Goal: Information Seeking & Learning: Learn about a topic

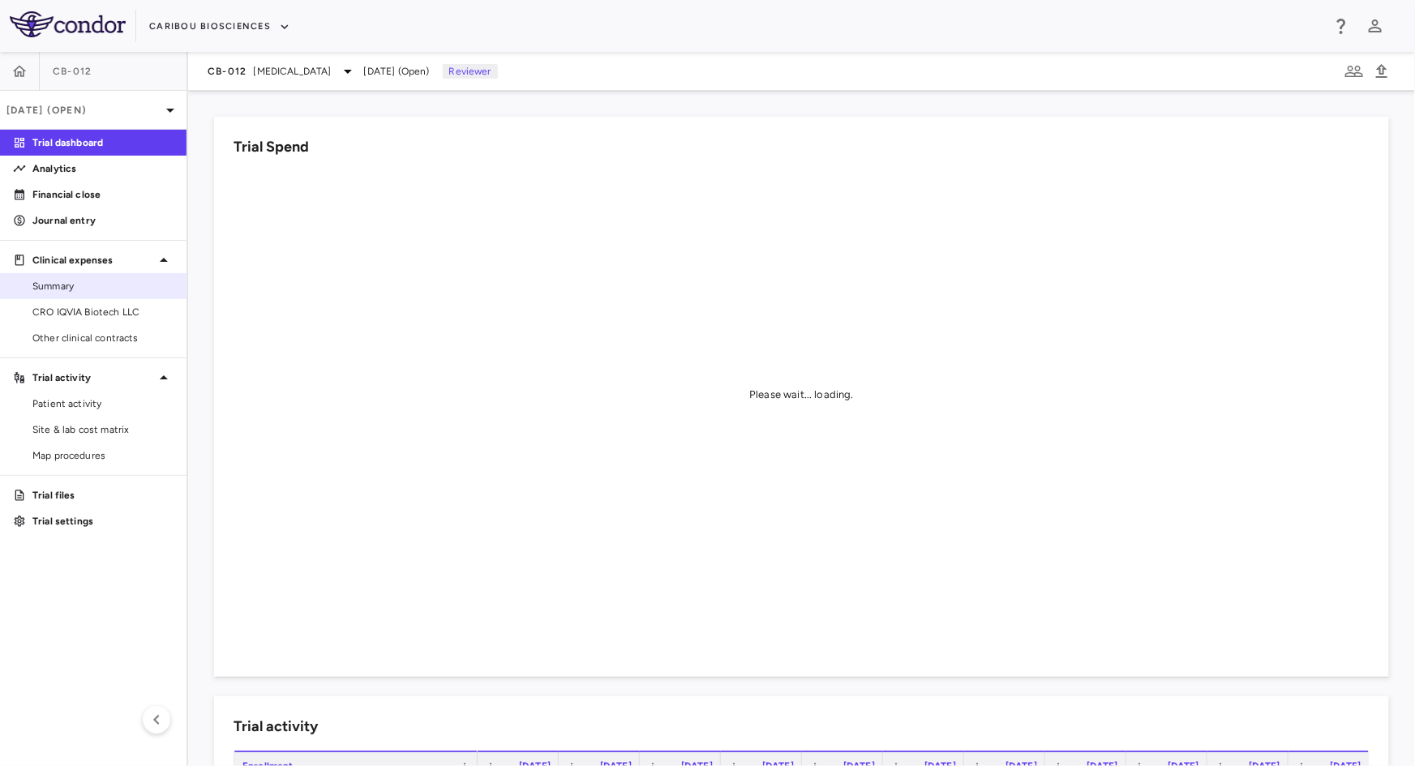
click at [75, 285] on span "Summary" at bounding box center [102, 286] width 141 height 15
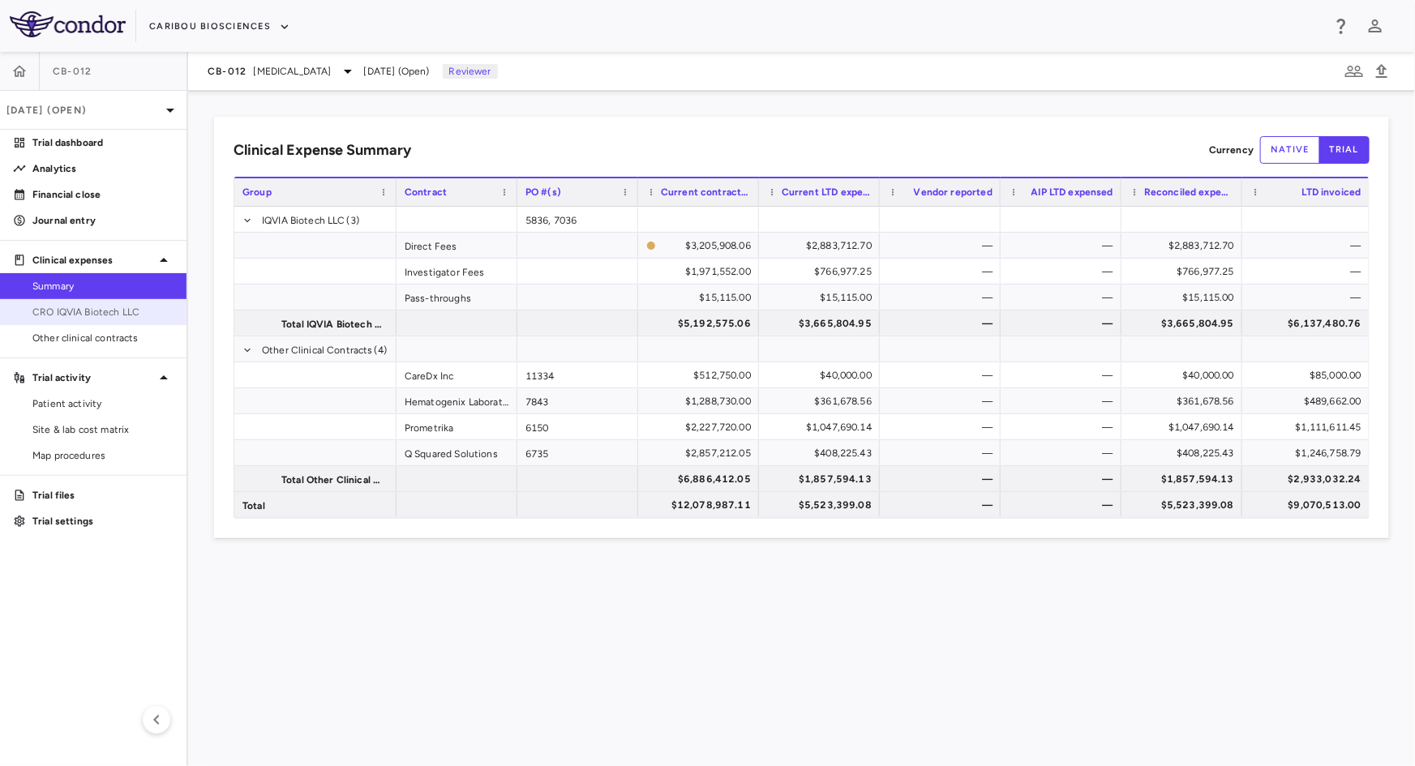
click at [88, 310] on span "CRO IQVIA Biotech LLC" at bounding box center [102, 312] width 141 height 15
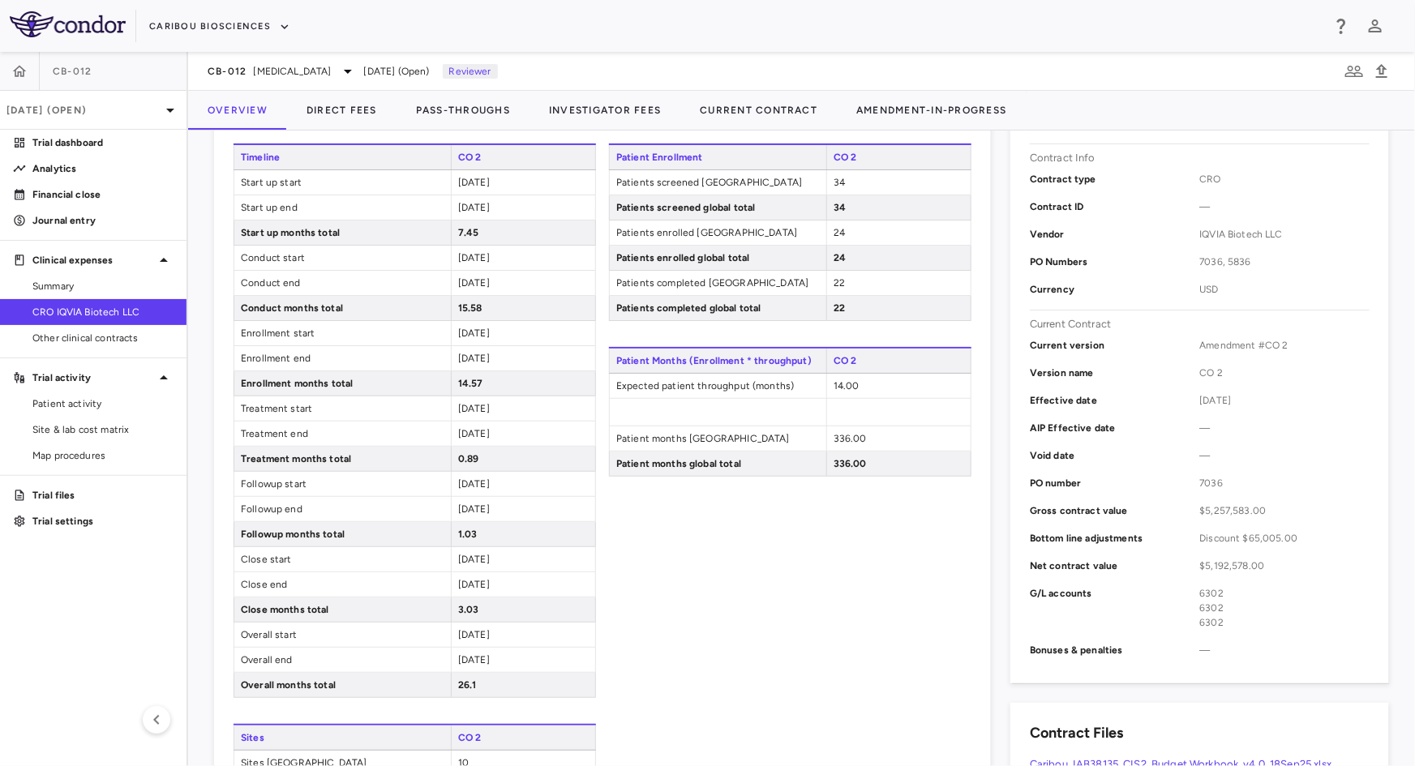
scroll to position [294, 0]
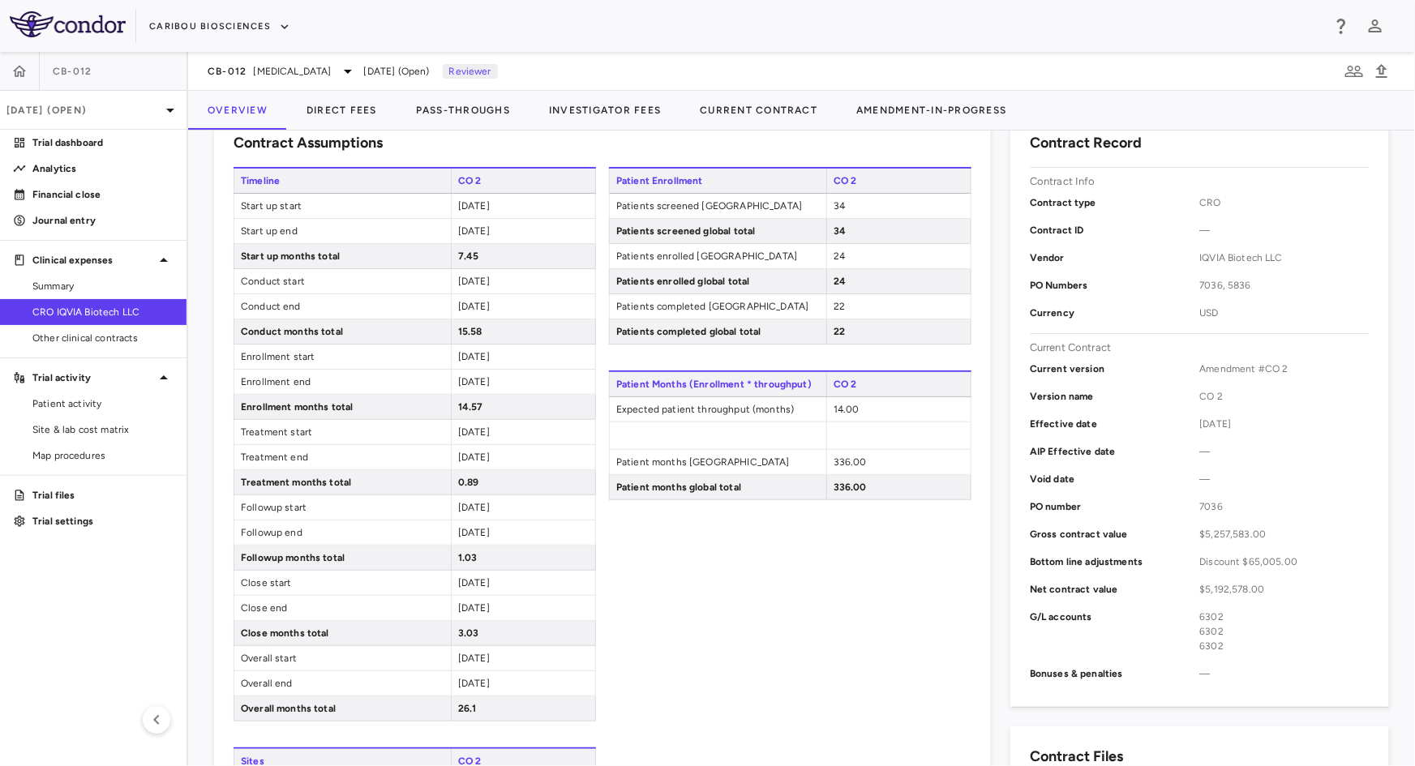
drag, startPoint x: 519, startPoint y: 204, endPoint x: 504, endPoint y: 202, distance: 15.6
click at [504, 202] on div "[DATE]" at bounding box center [523, 206] width 144 height 24
drag, startPoint x: 529, startPoint y: 234, endPoint x: 436, endPoint y: 198, distance: 99.4
click at [436, 198] on div "Timeline CO 2 Start up start [DATE] Start up end [DATE] Start up months total 7…" at bounding box center [415, 444] width 362 height 555
drag, startPoint x: 356, startPoint y: 220, endPoint x: 311, endPoint y: 229, distance: 45.5
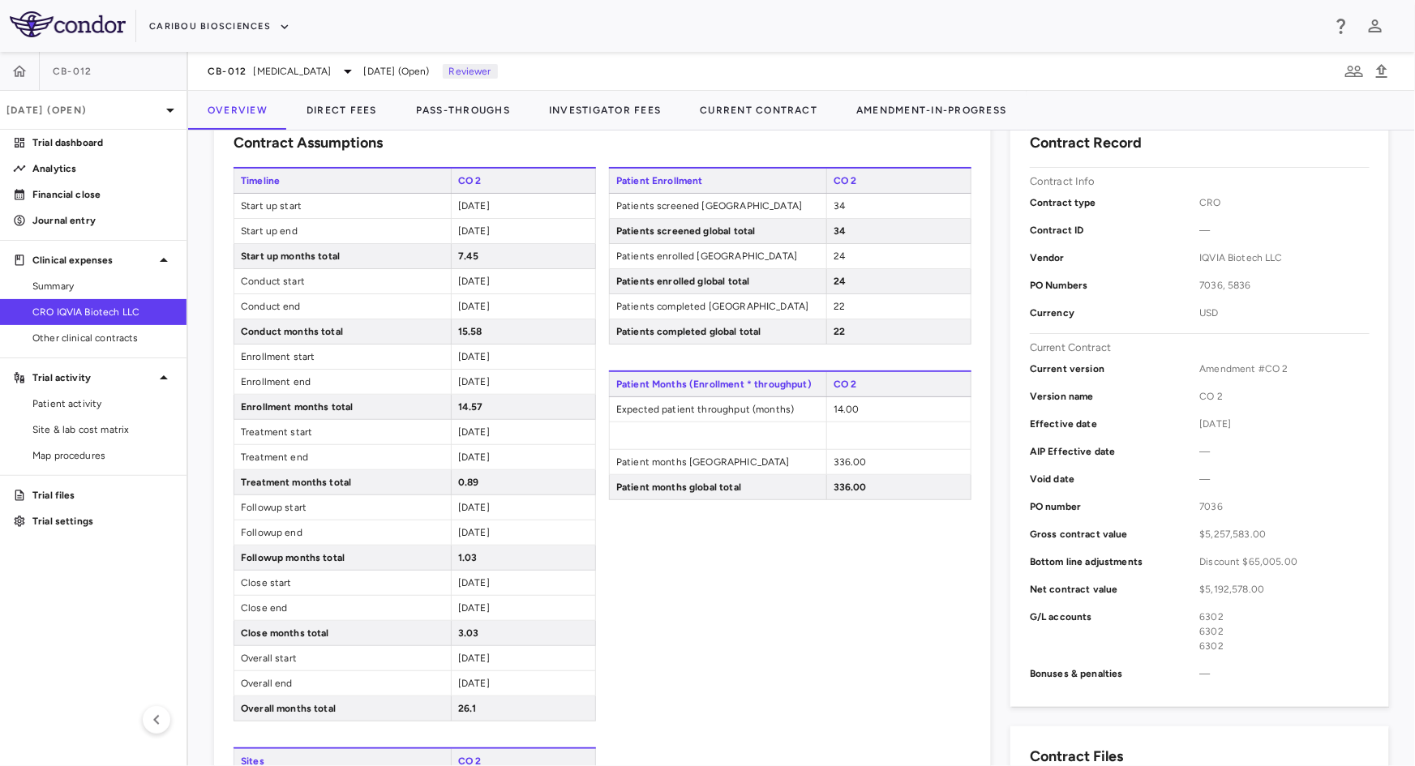
click at [355, 221] on span "Start up end" at bounding box center [342, 231] width 217 height 24
click at [311, 229] on span "Start up end" at bounding box center [342, 231] width 217 height 24
click at [516, 227] on div "[DATE]" at bounding box center [523, 231] width 144 height 24
click at [510, 231] on div "[DATE]" at bounding box center [523, 231] width 144 height 24
click at [490, 353] on span "[DATE]" at bounding box center [474, 356] width 32 height 11
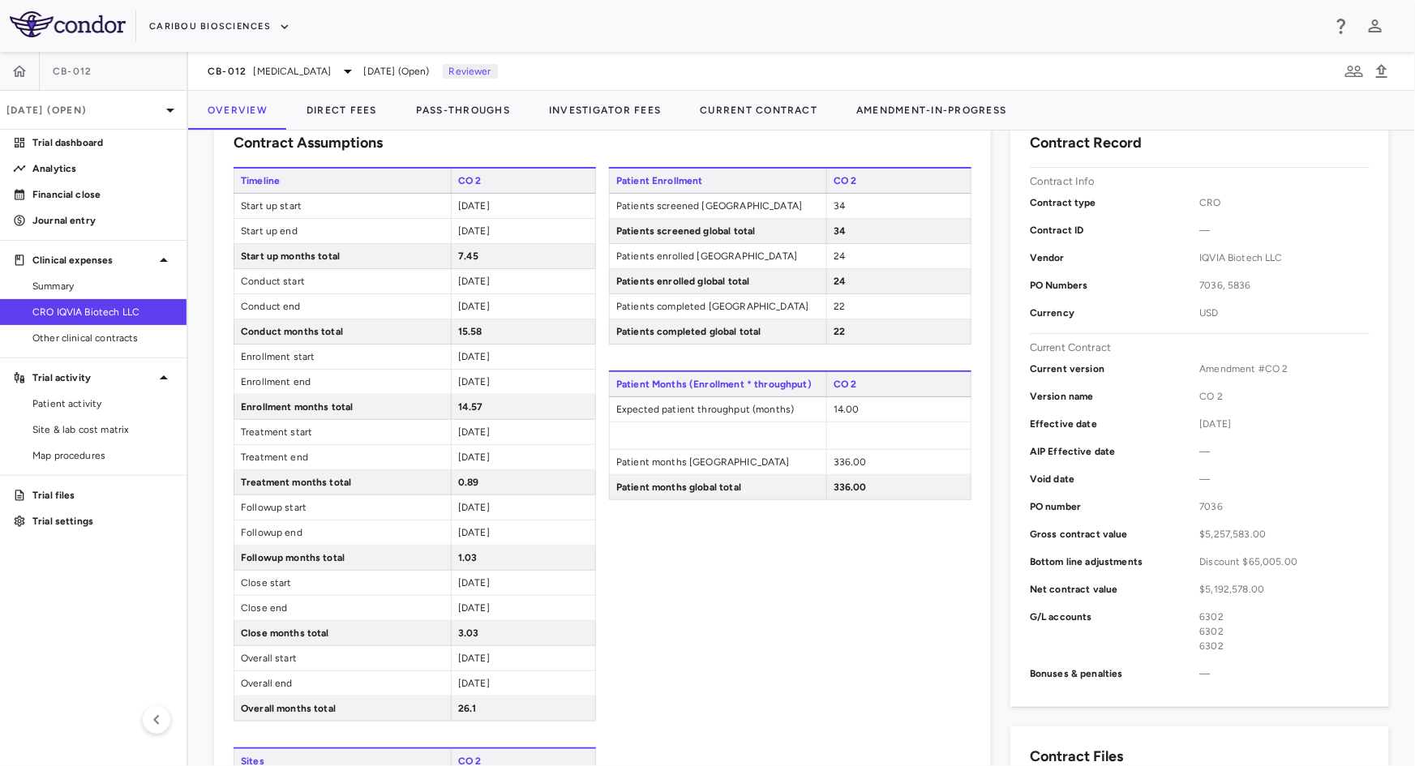
drag, startPoint x: 519, startPoint y: 682, endPoint x: 233, endPoint y: 202, distance: 558.9
click at [234, 202] on div "Timeline CO 2 Start up start [DATE] Start up end [DATE] Start up months total 7…" at bounding box center [415, 444] width 362 height 555
click at [529, 352] on div "[DATE]" at bounding box center [523, 357] width 144 height 24
drag, startPoint x: 536, startPoint y: 682, endPoint x: 438, endPoint y: 195, distance: 496.3
click at [438, 195] on div "Timeline CO 2 Start up start [DATE] Start up end [DATE] Start up months total 7…" at bounding box center [415, 444] width 362 height 555
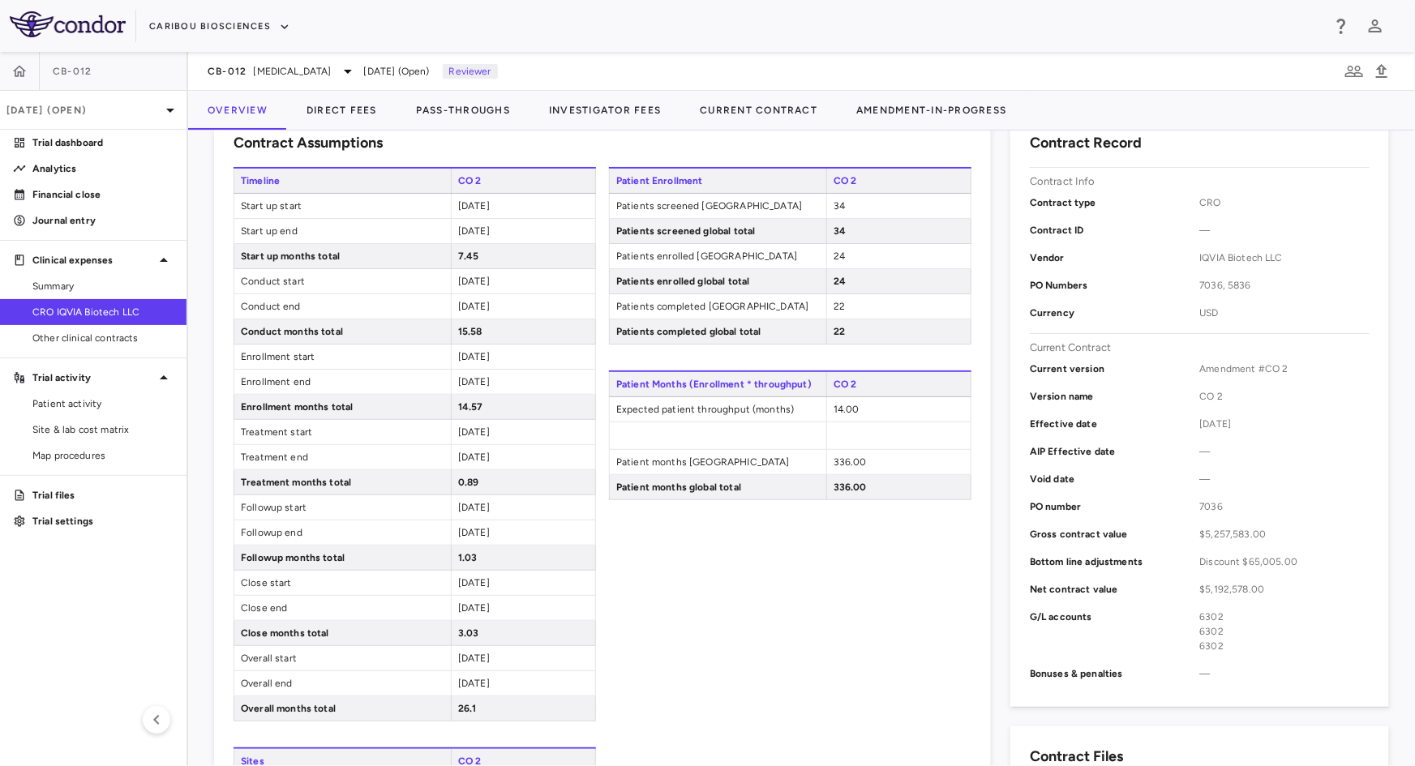
click at [354, 199] on span "Start up start" at bounding box center [342, 206] width 217 height 24
drag, startPoint x: 514, startPoint y: 229, endPoint x: 446, endPoint y: 197, distance: 75.1
click at [446, 197] on div "Timeline CO 2 Start up start [DATE] Start up end [DATE] Start up months total 7…" at bounding box center [415, 444] width 362 height 555
click at [485, 312] on div "[DATE]" at bounding box center [523, 306] width 144 height 24
drag, startPoint x: 513, startPoint y: 311, endPoint x: 460, endPoint y: 271, distance: 66.7
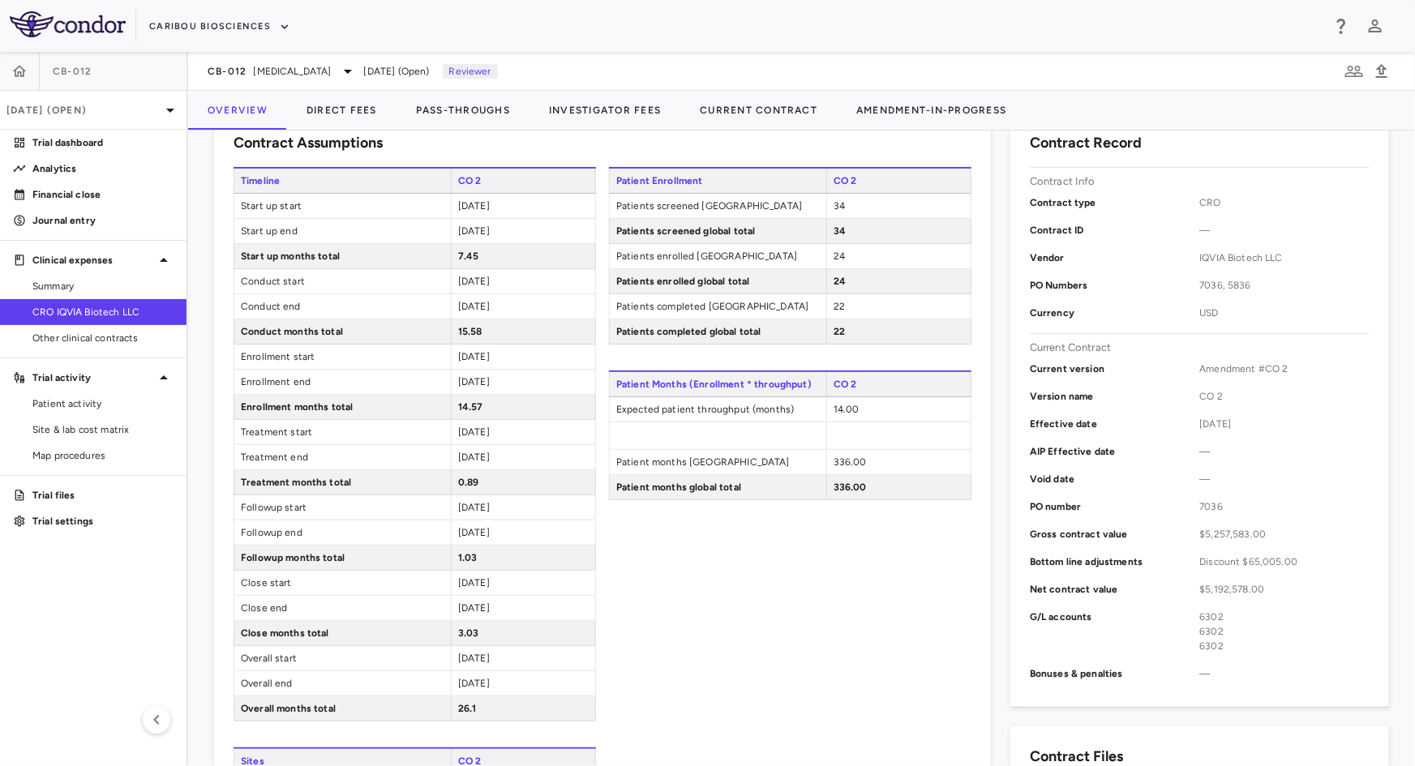
click at [460, 271] on div "Timeline CO 2 Start up start [DATE] Start up end [DATE] Start up months total 7…" at bounding box center [415, 444] width 362 height 555
drag, startPoint x: 511, startPoint y: 377, endPoint x: 457, endPoint y: 348, distance: 61.7
click at [457, 348] on div "Timeline CO 2 Start up start [DATE] Start up end [DATE] Start up months total 7…" at bounding box center [415, 444] width 362 height 555
click at [519, 453] on div "[DATE]" at bounding box center [523, 457] width 144 height 24
click at [332, 96] on button "Direct Fees" at bounding box center [341, 110] width 109 height 39
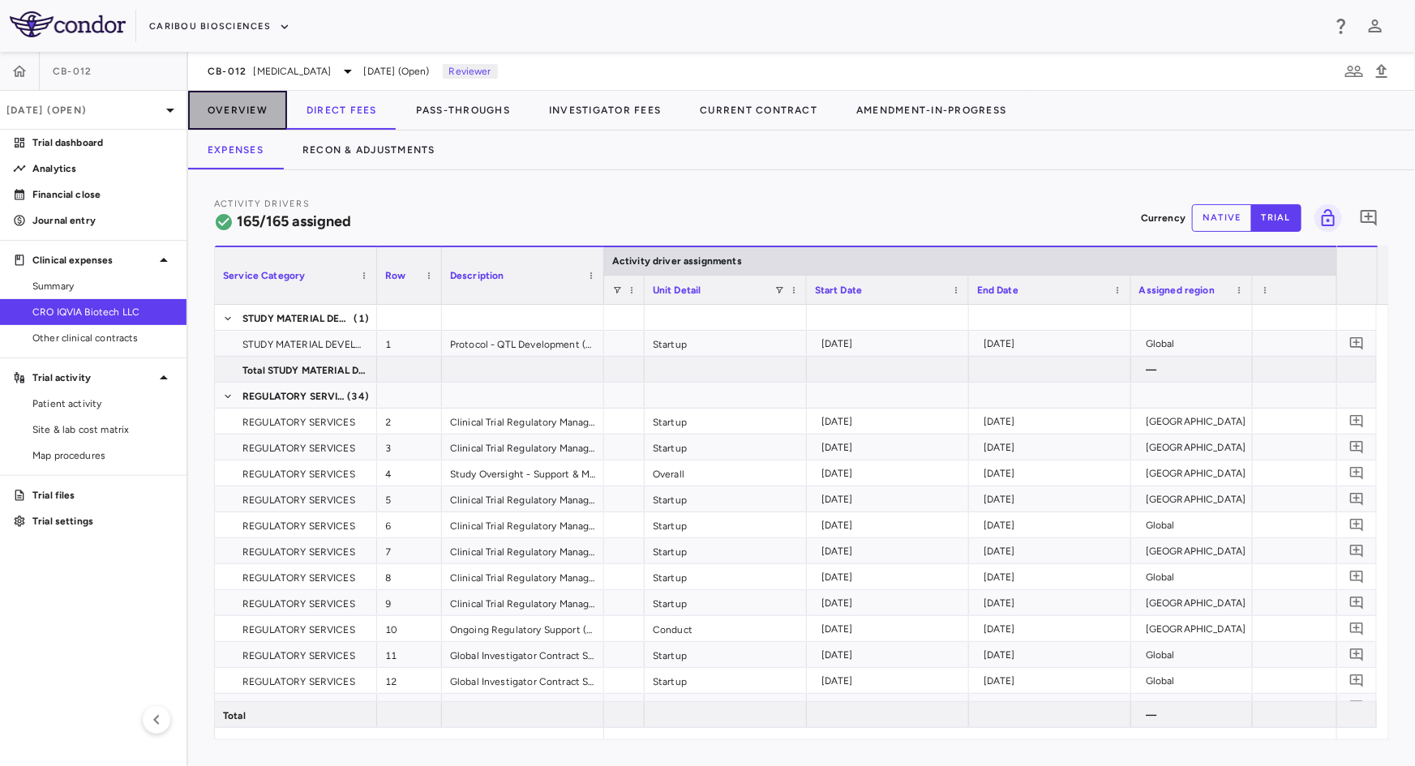
click at [222, 91] on button "Overview" at bounding box center [237, 110] width 99 height 39
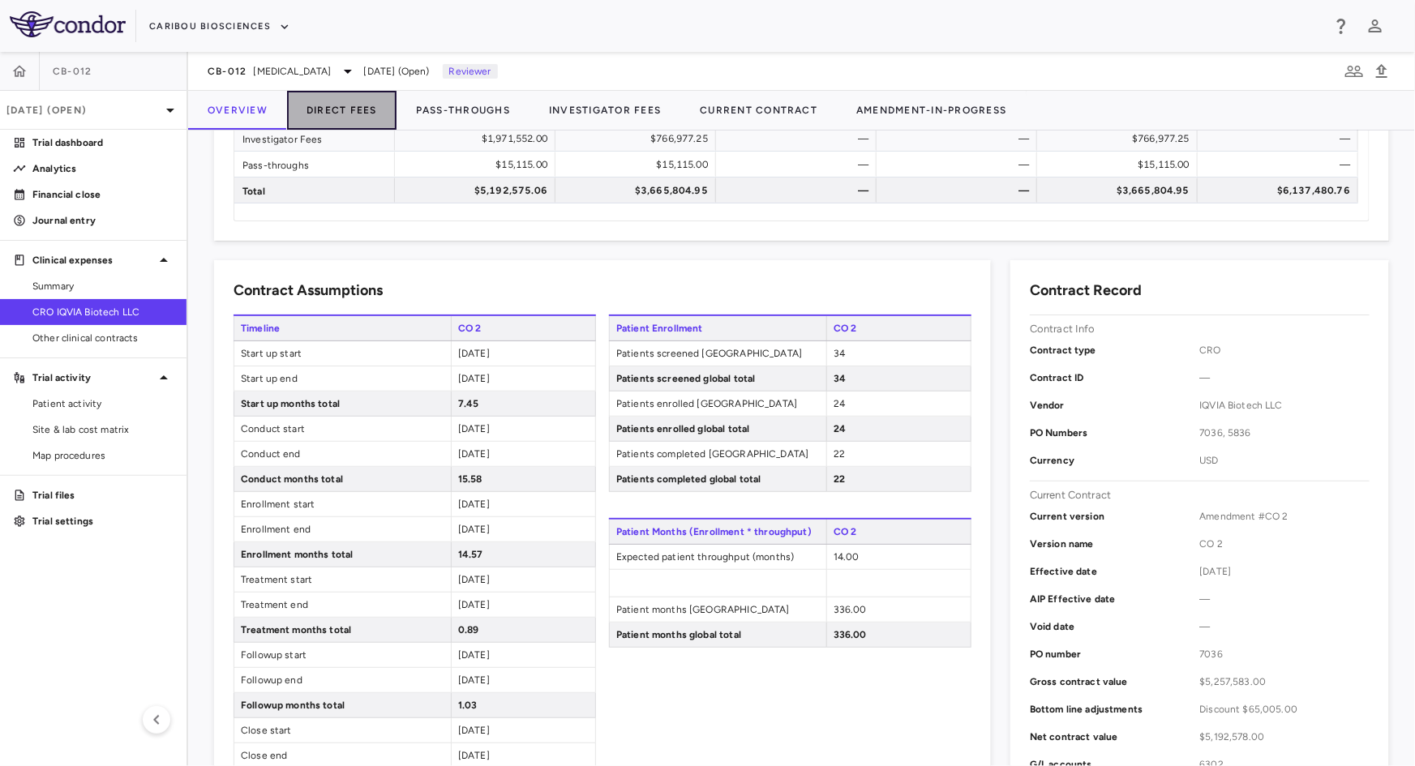
click at [360, 116] on button "Direct Fees" at bounding box center [341, 110] width 109 height 39
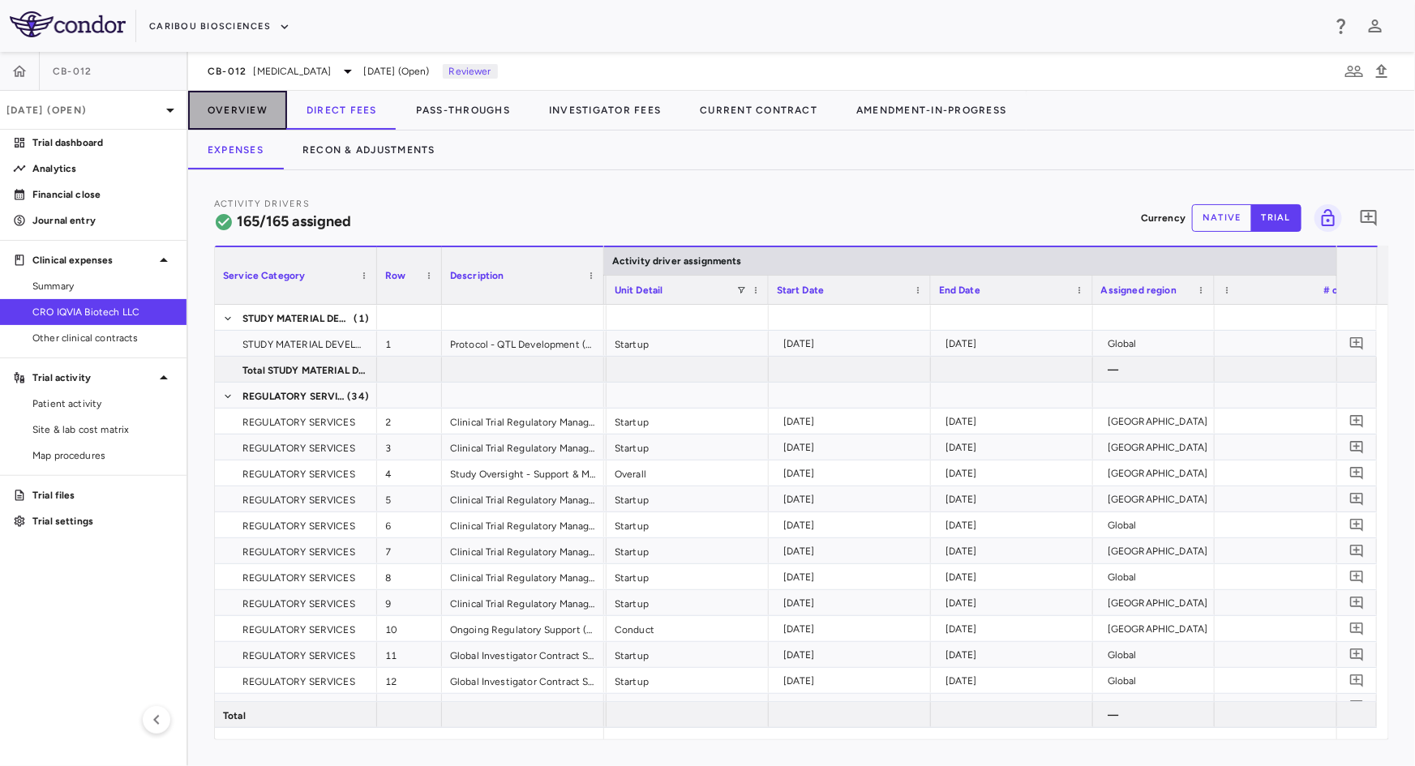
click at [235, 115] on button "Overview" at bounding box center [237, 110] width 99 height 39
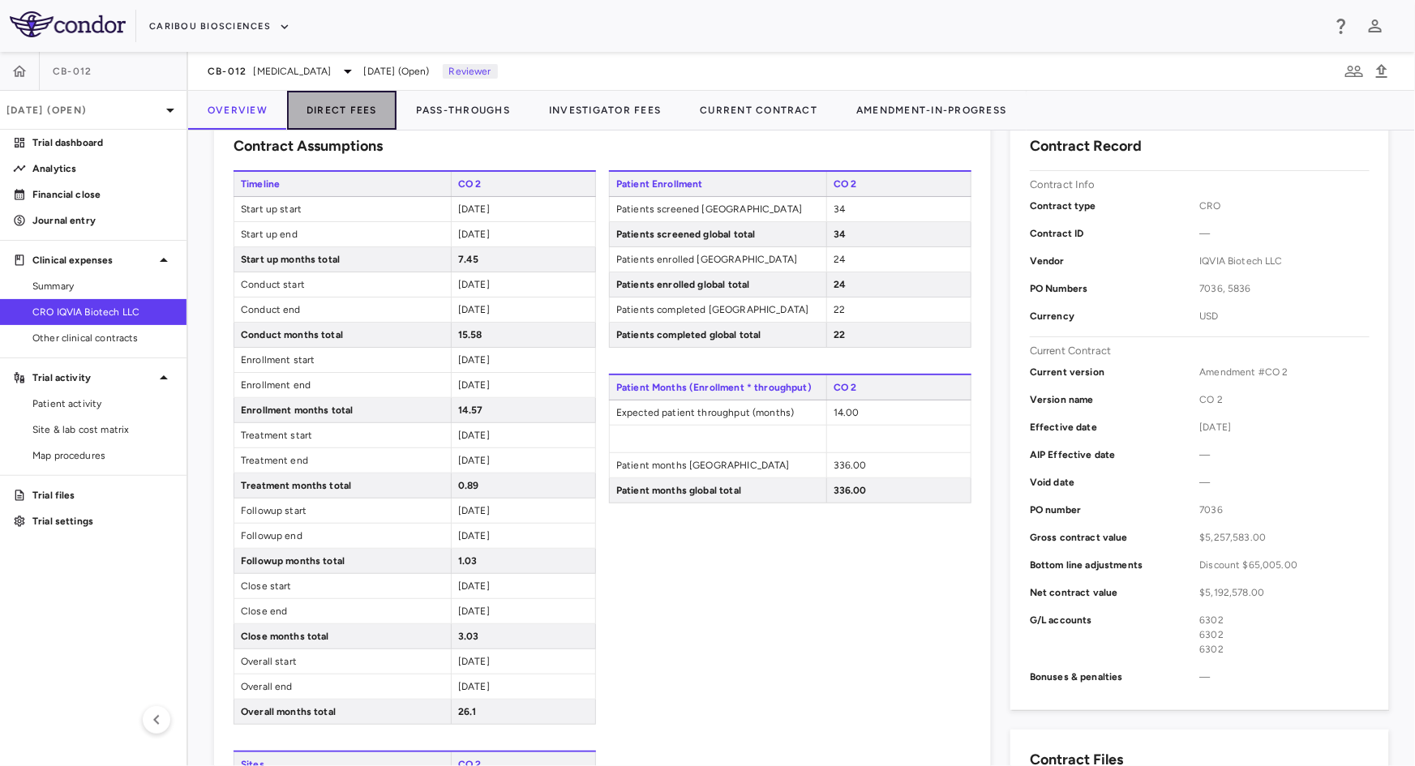
click at [357, 111] on button "Direct Fees" at bounding box center [341, 110] width 109 height 39
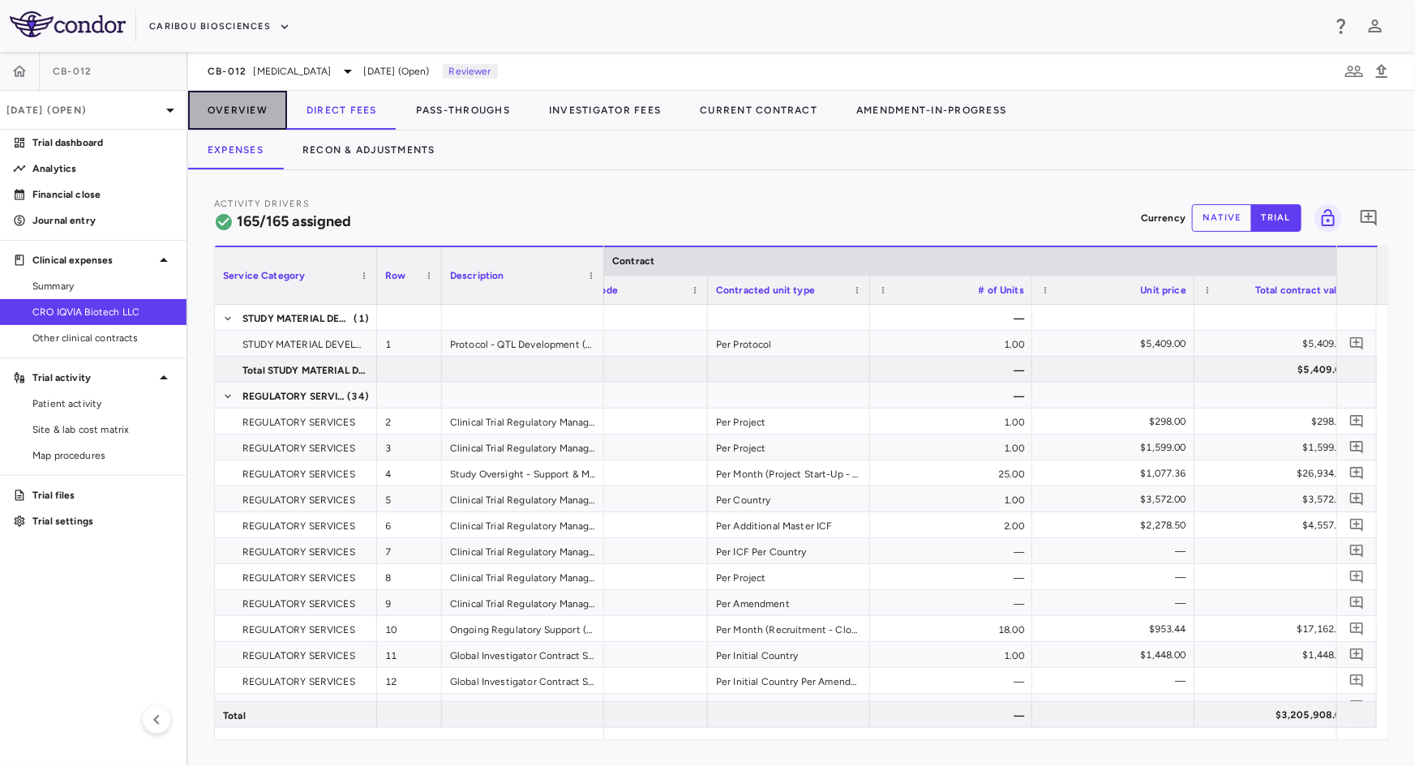
click at [250, 110] on button "Overview" at bounding box center [237, 110] width 99 height 39
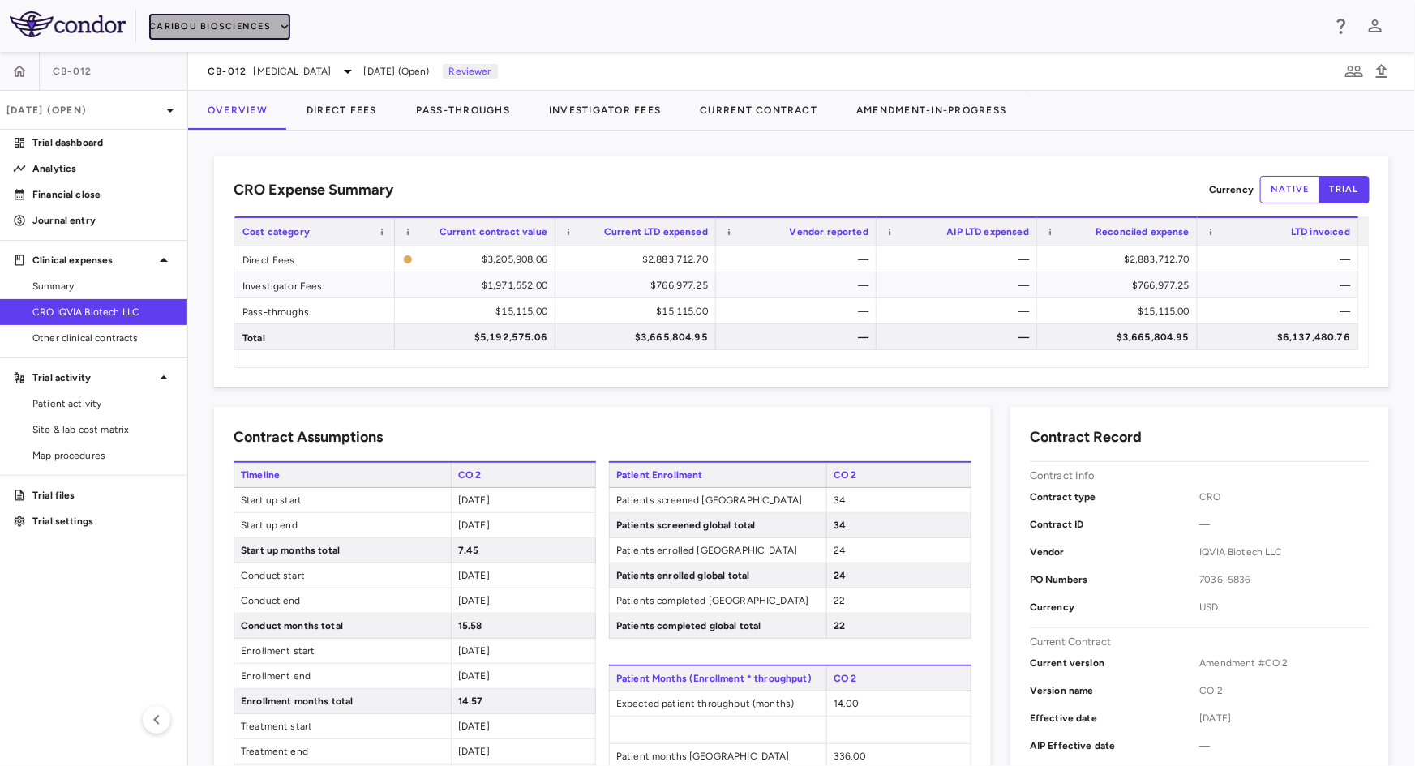
click at [212, 15] on button "Caribou Biosciences" at bounding box center [219, 27] width 141 height 26
click at [181, 92] on li "Caribou Biosciences" at bounding box center [211, 82] width 124 height 24
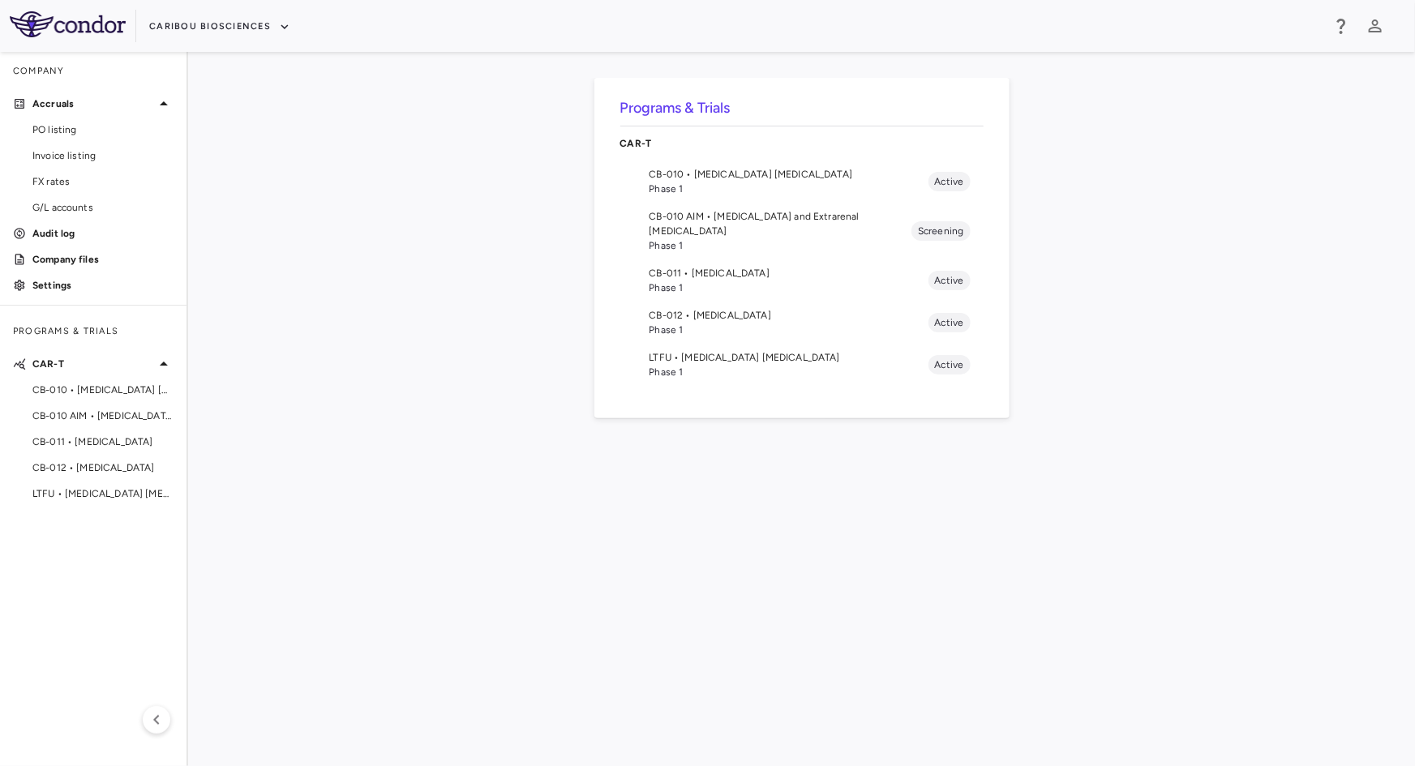
click at [793, 183] on span "Phase 1" at bounding box center [789, 189] width 279 height 15
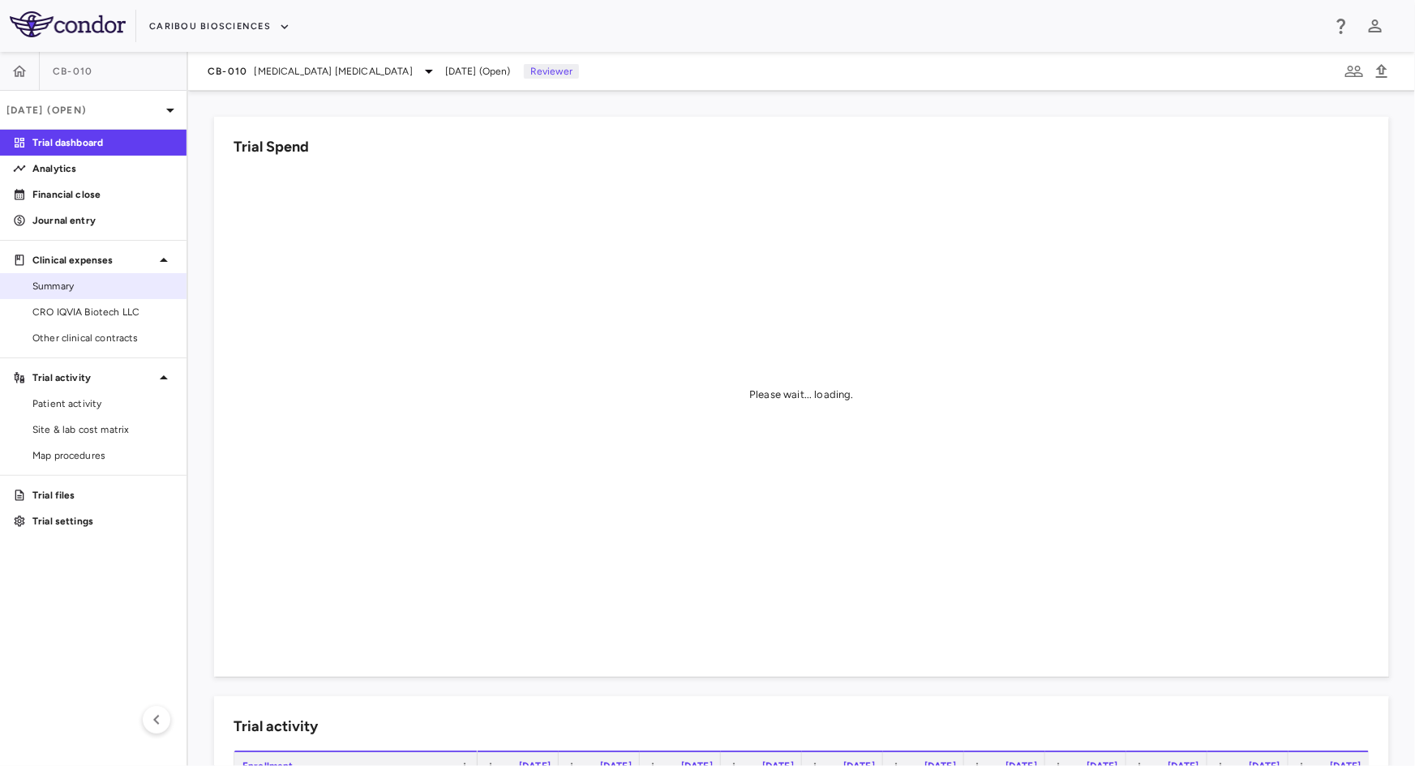
click at [84, 293] on link "Summary" at bounding box center [93, 286] width 187 height 24
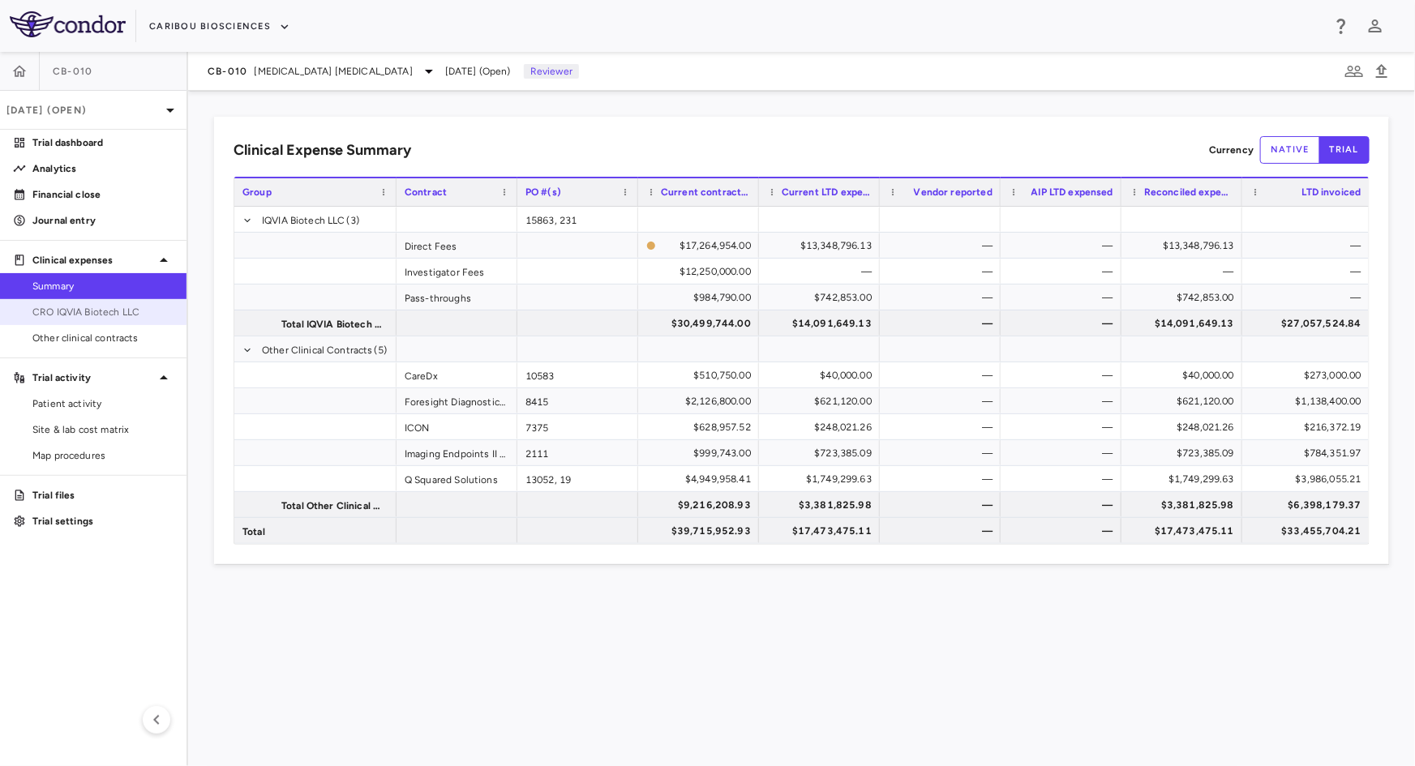
click at [105, 317] on span "CRO IQVIA Biotech LLC" at bounding box center [102, 312] width 141 height 15
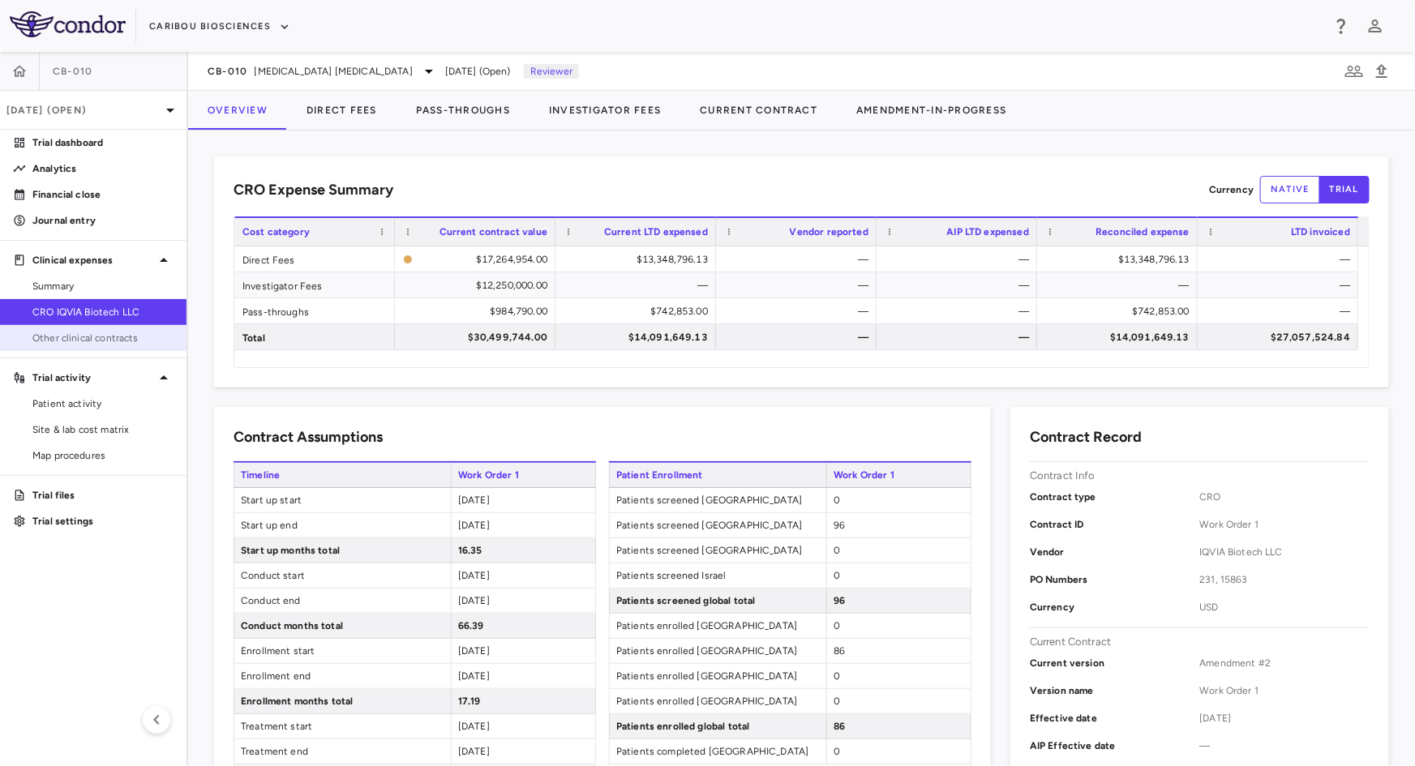
click at [109, 342] on span "Other clinical contracts" at bounding box center [102, 338] width 141 height 15
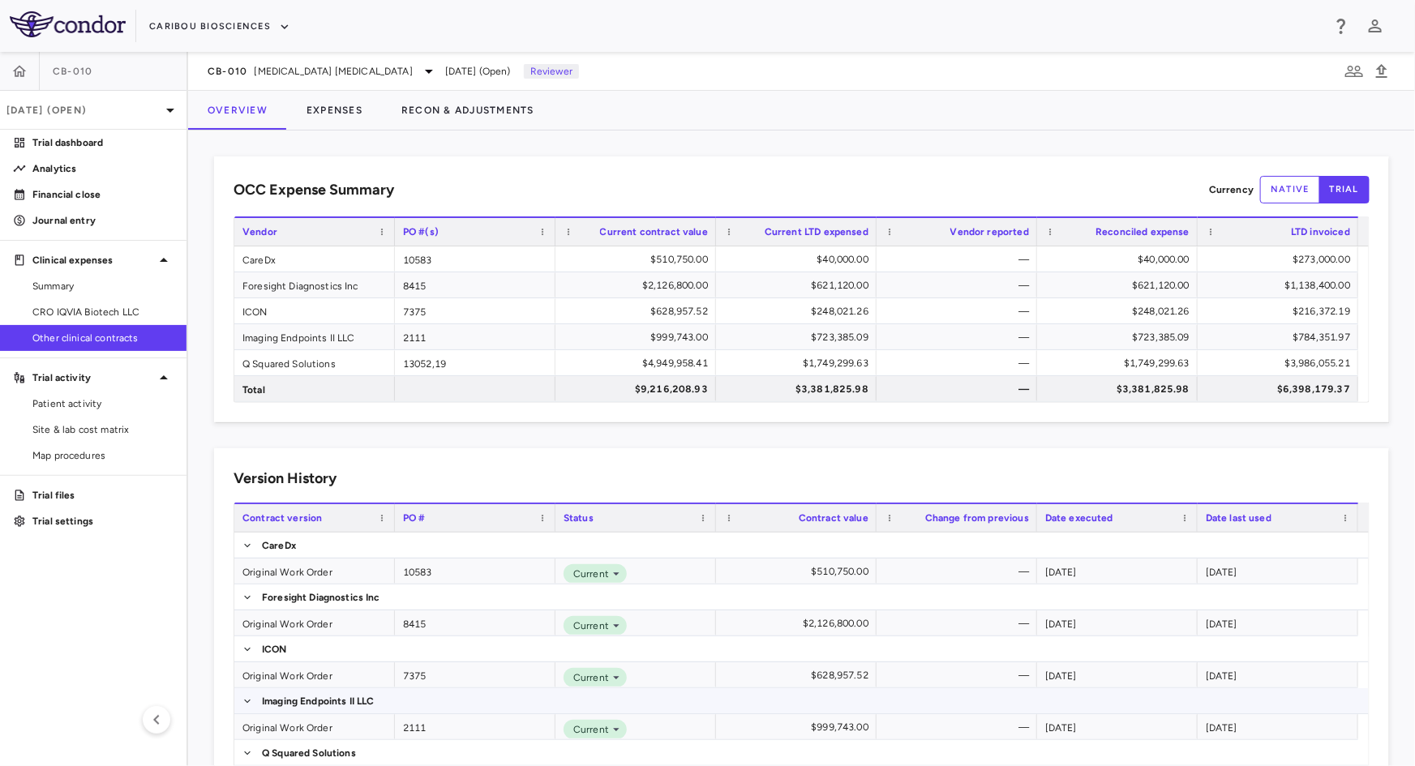
scroll to position [72, 0]
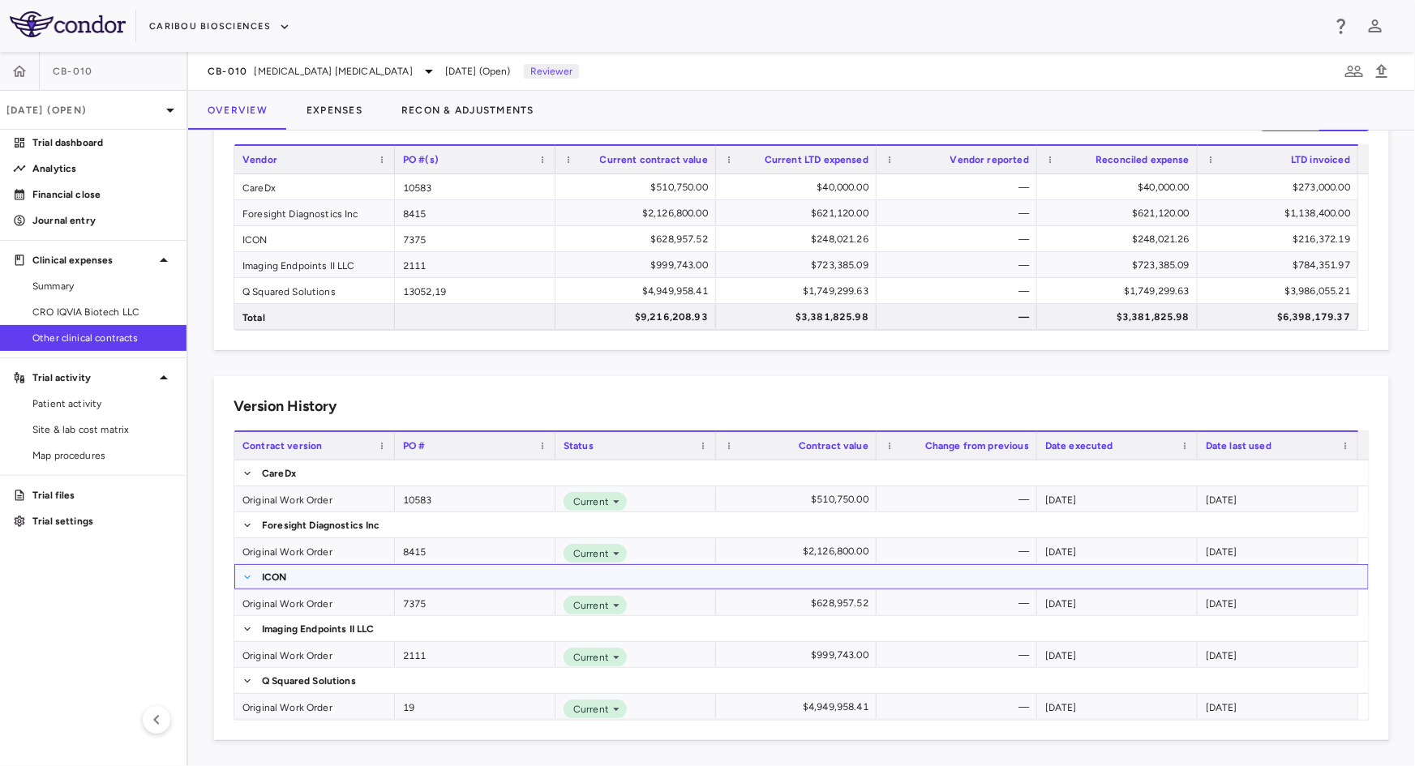
click at [246, 577] on span at bounding box center [247, 578] width 10 height 10
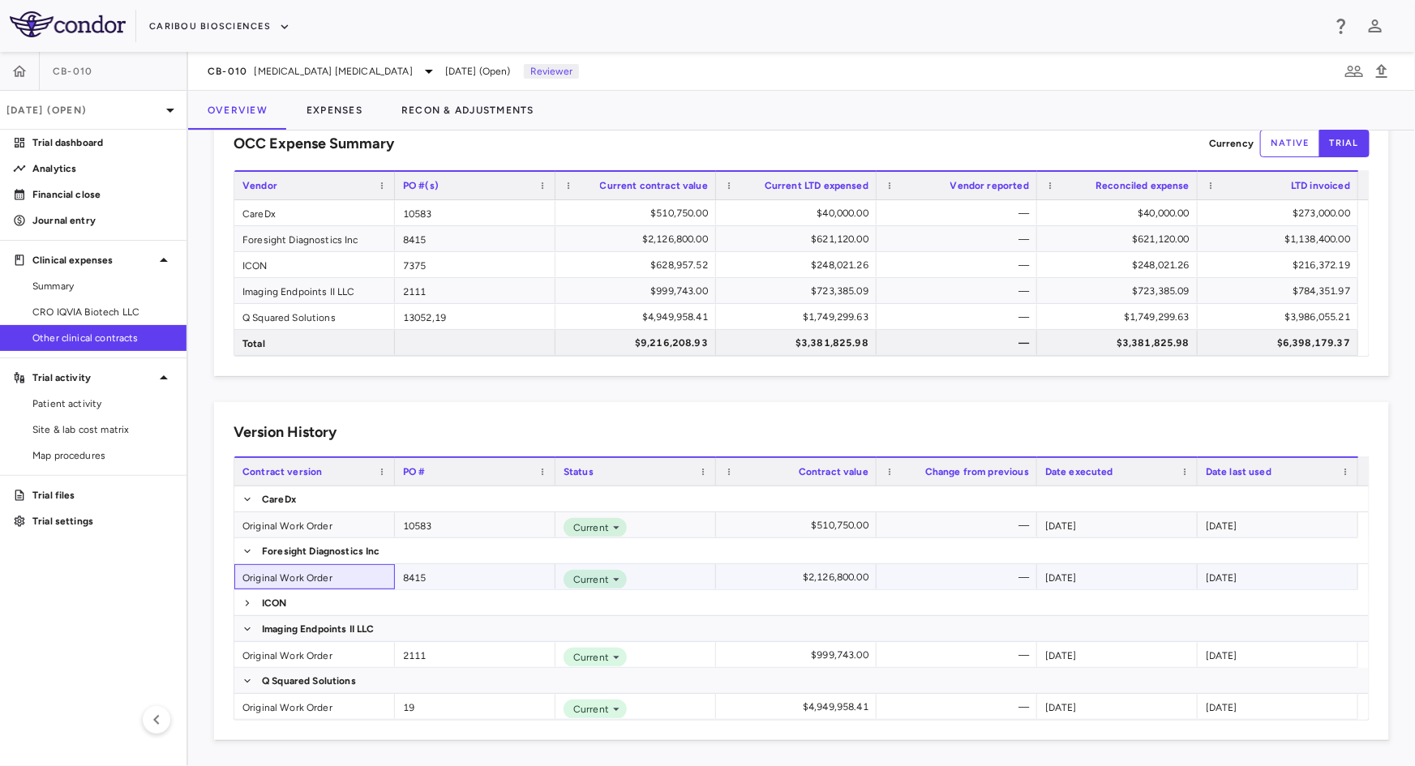
click at [246, 577] on div "Original Work Order" at bounding box center [314, 576] width 161 height 25
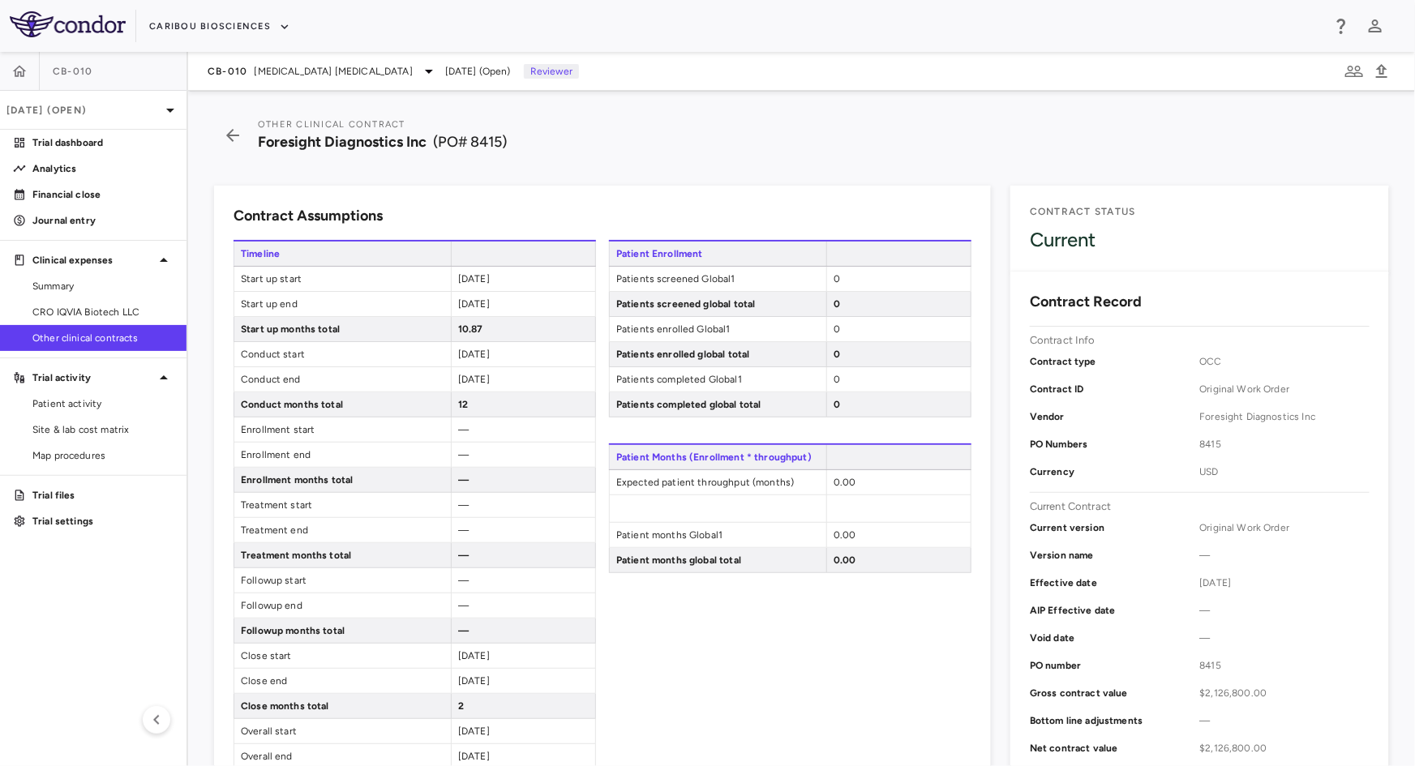
click at [89, 341] on span "Other clinical contracts" at bounding box center [102, 338] width 141 height 15
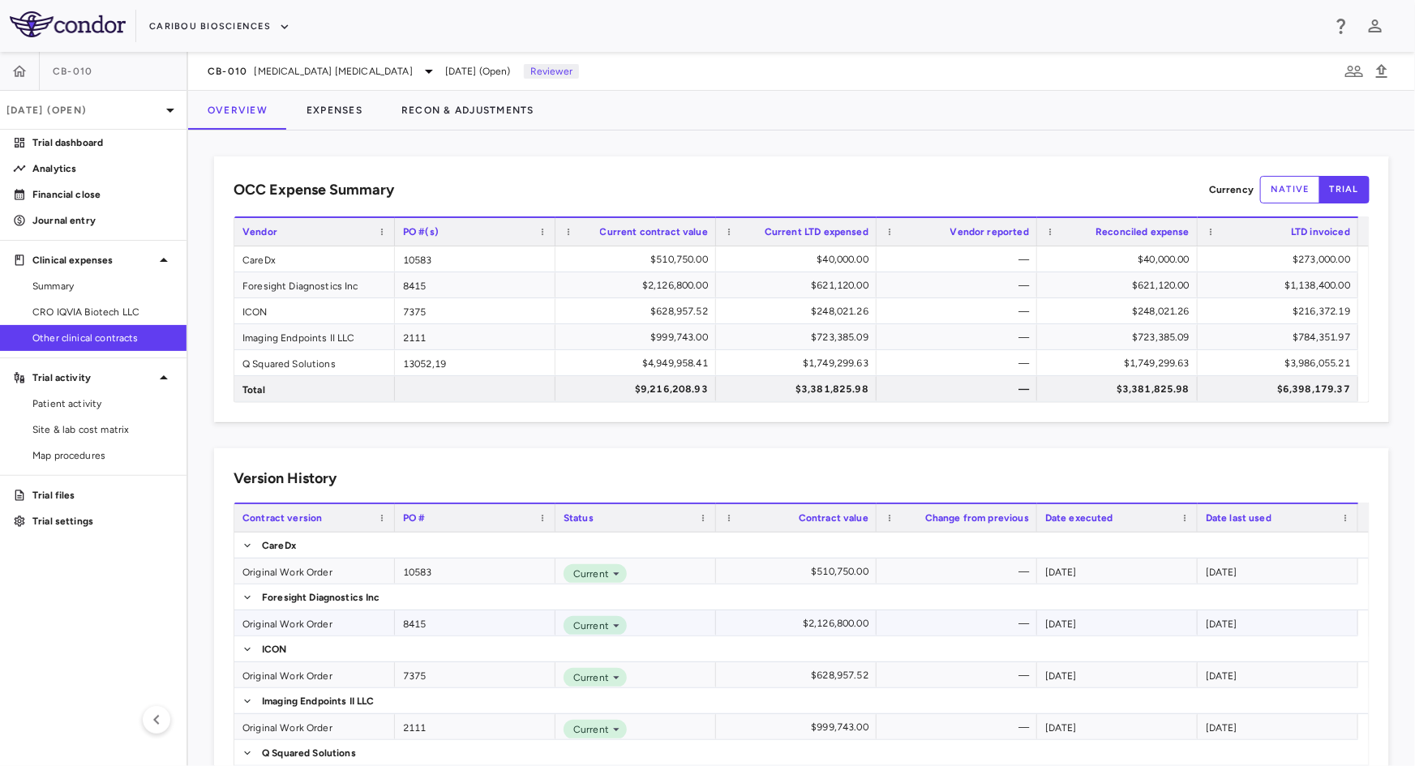
scroll to position [72, 0]
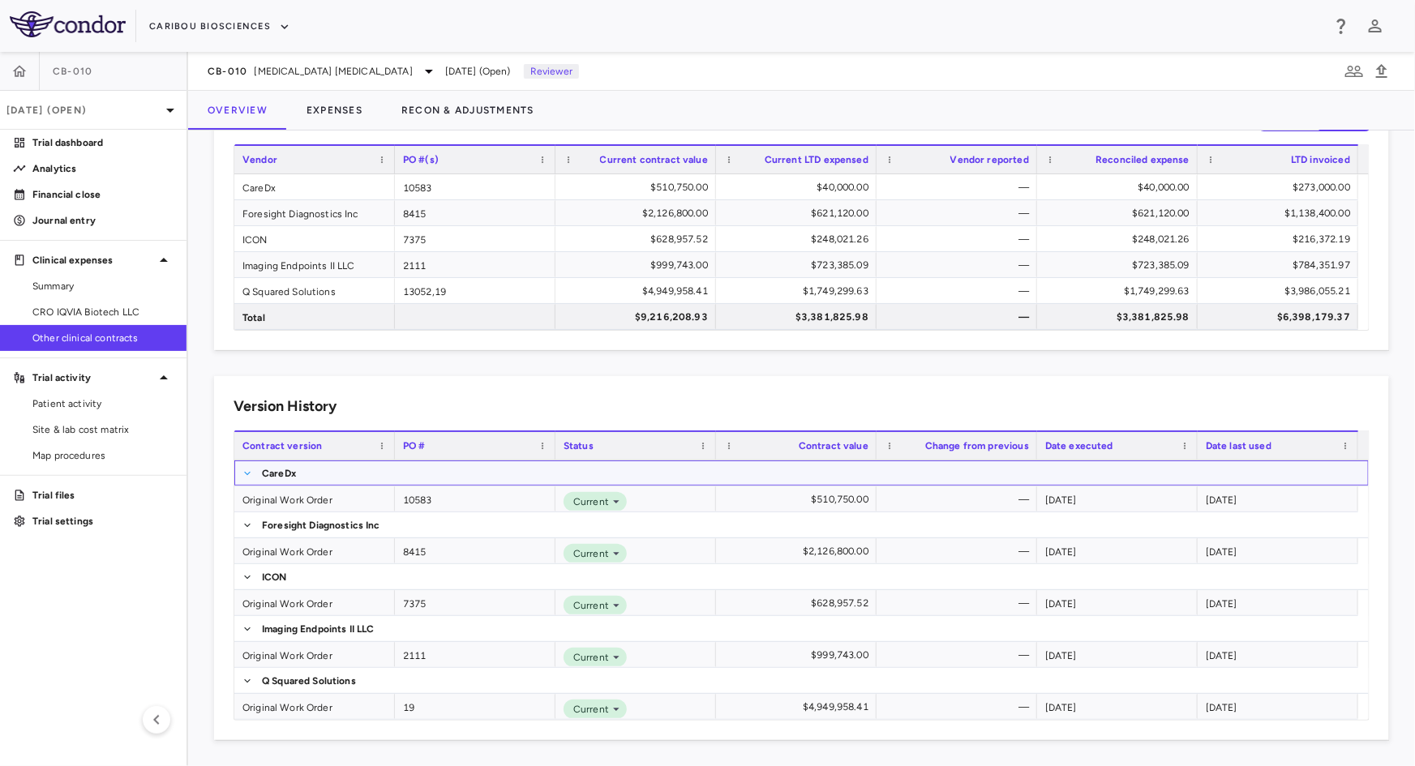
click at [249, 471] on span at bounding box center [247, 474] width 10 height 10
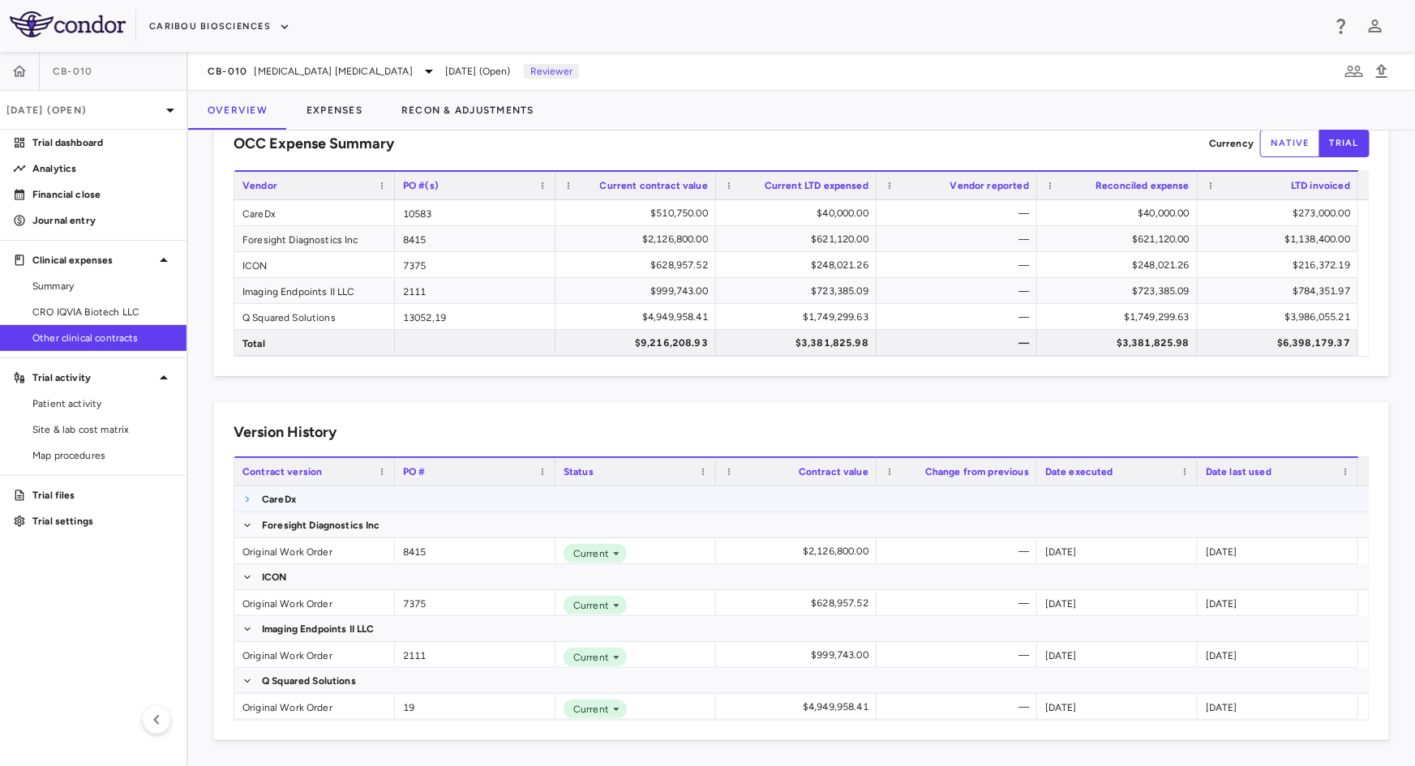
click at [248, 497] on span at bounding box center [247, 500] width 10 height 10
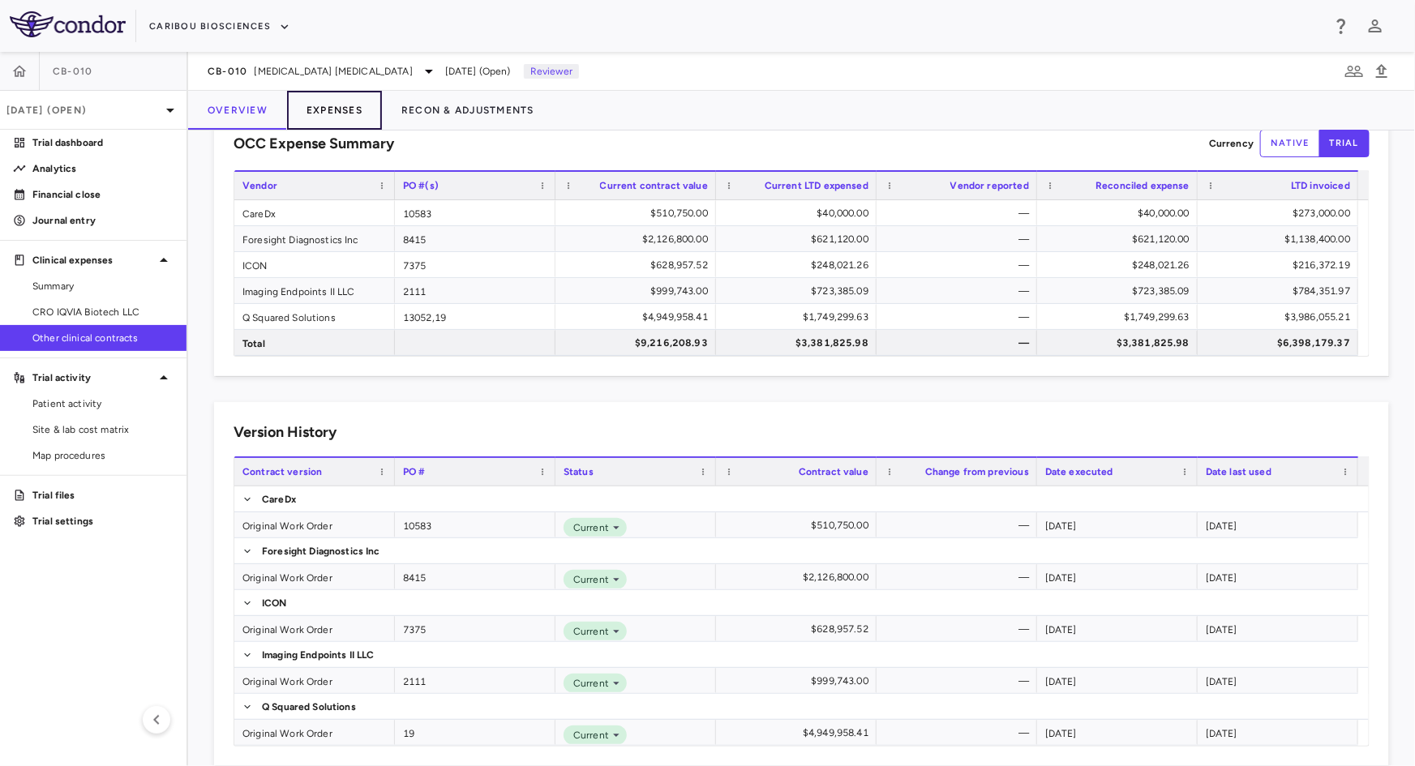
click at [363, 103] on button "Expenses" at bounding box center [334, 110] width 95 height 39
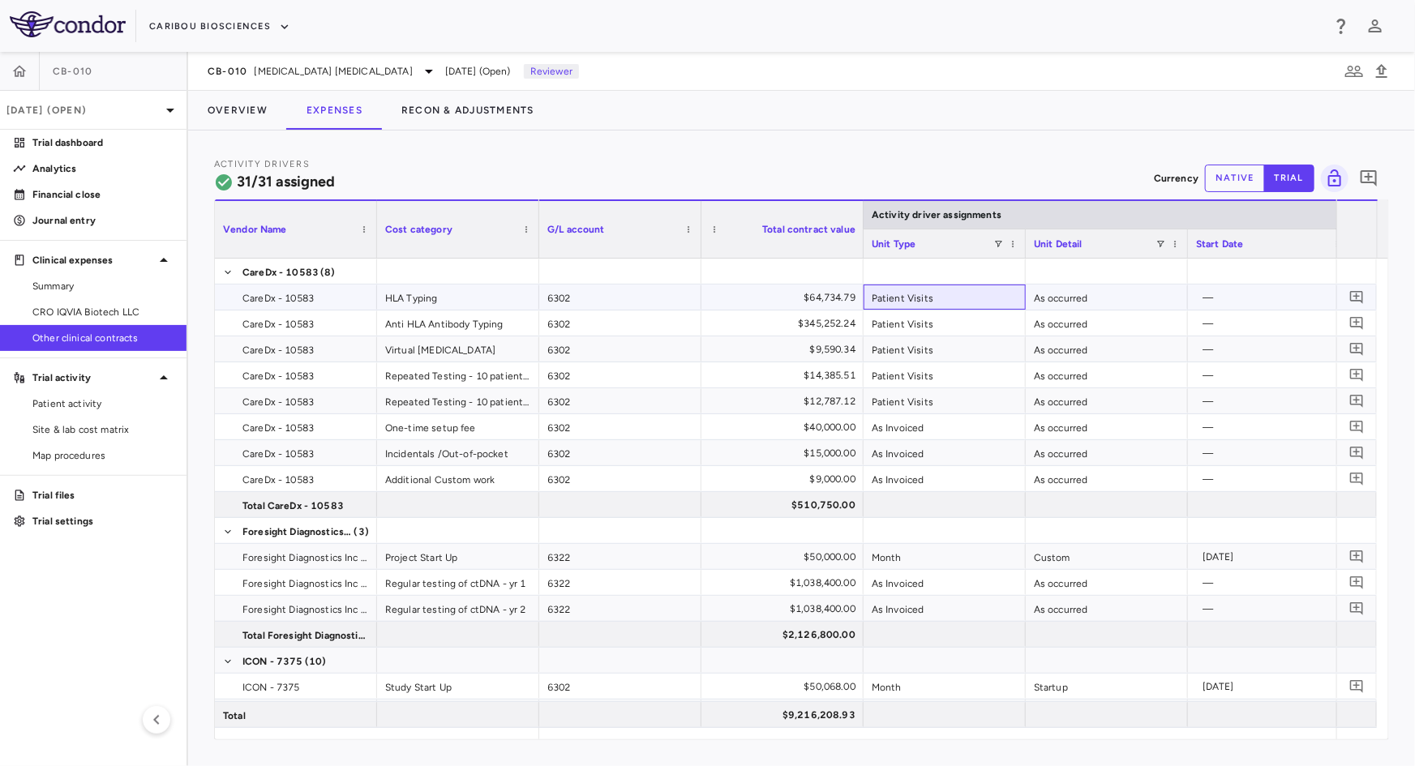
click at [912, 299] on div "Patient Visits" at bounding box center [945, 297] width 162 height 25
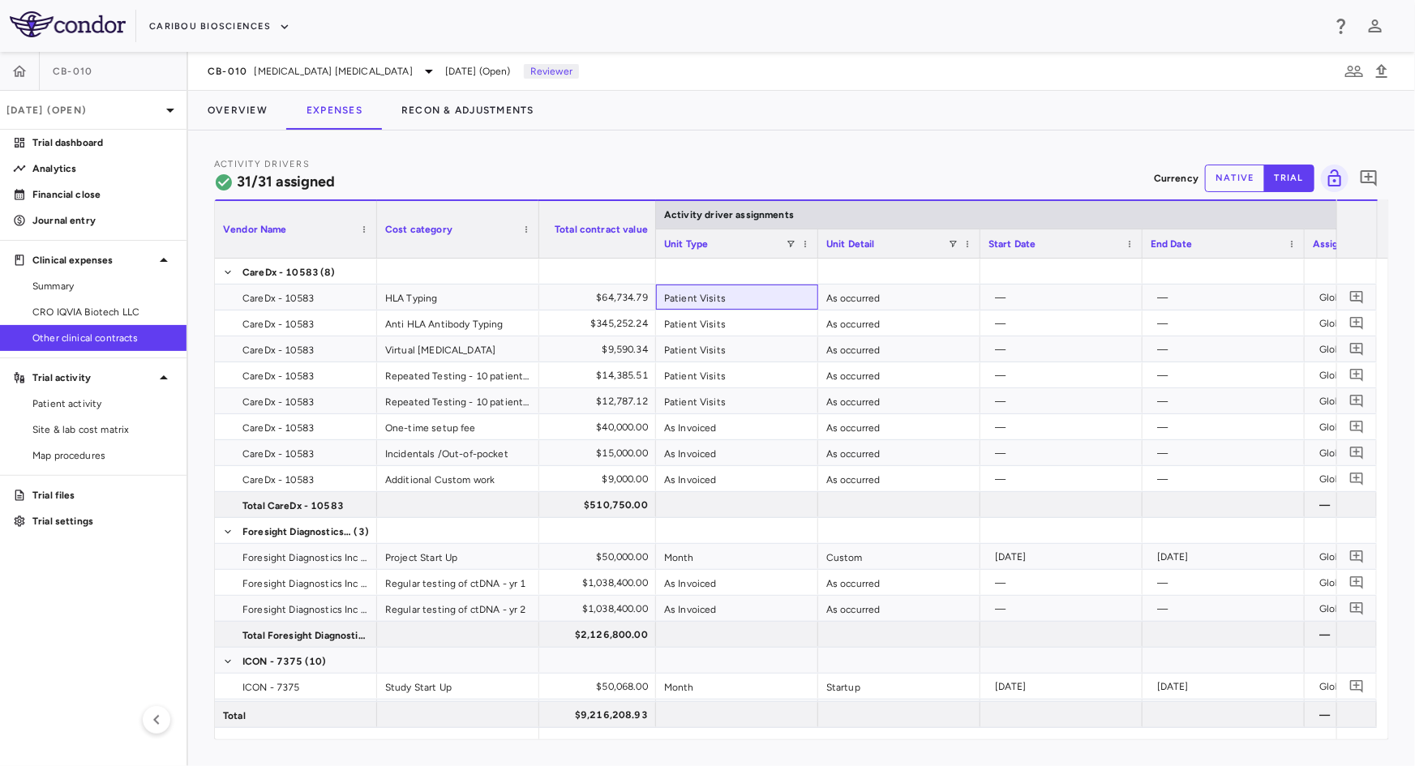
scroll to position [0, 254]
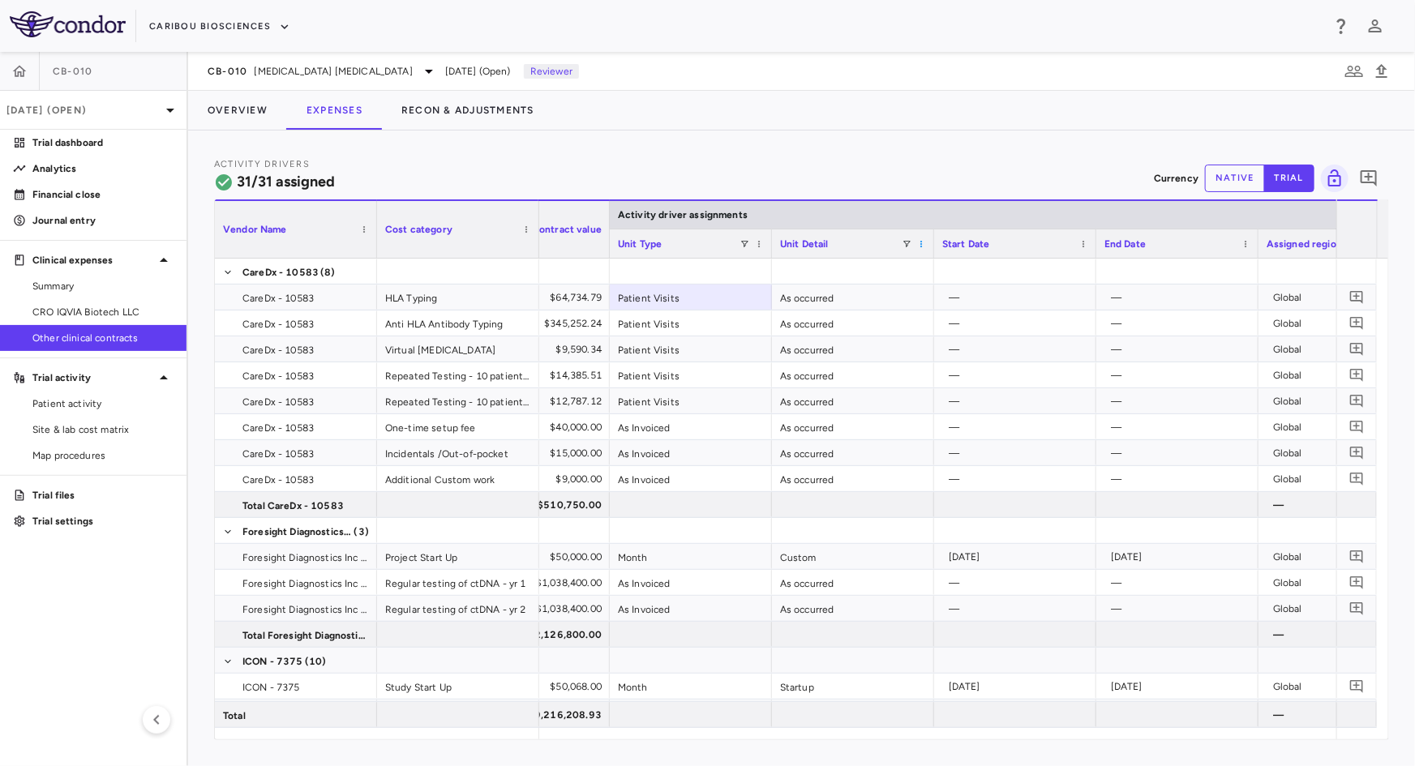
click at [920, 247] on span at bounding box center [921, 244] width 10 height 10
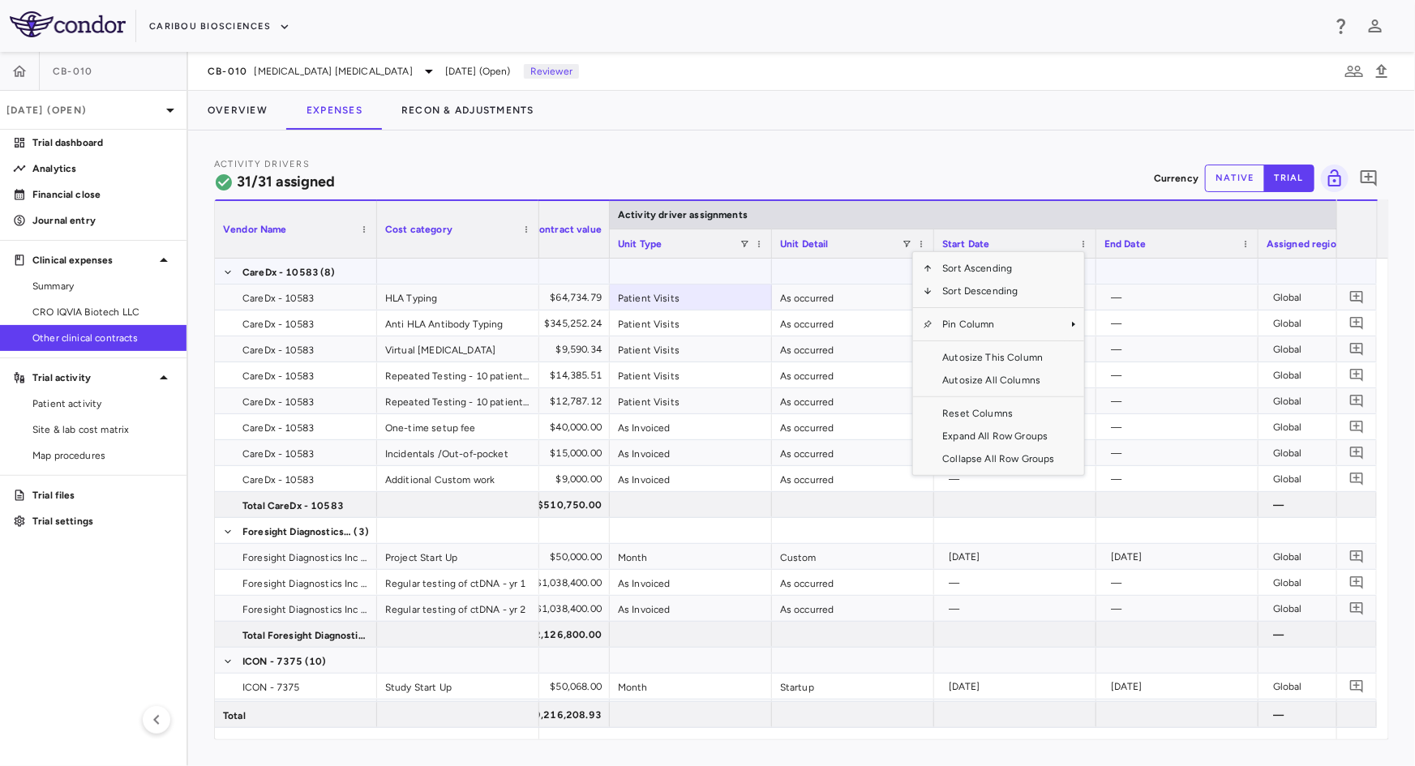
click at [746, 257] on div "Unit Type" at bounding box center [691, 243] width 146 height 28
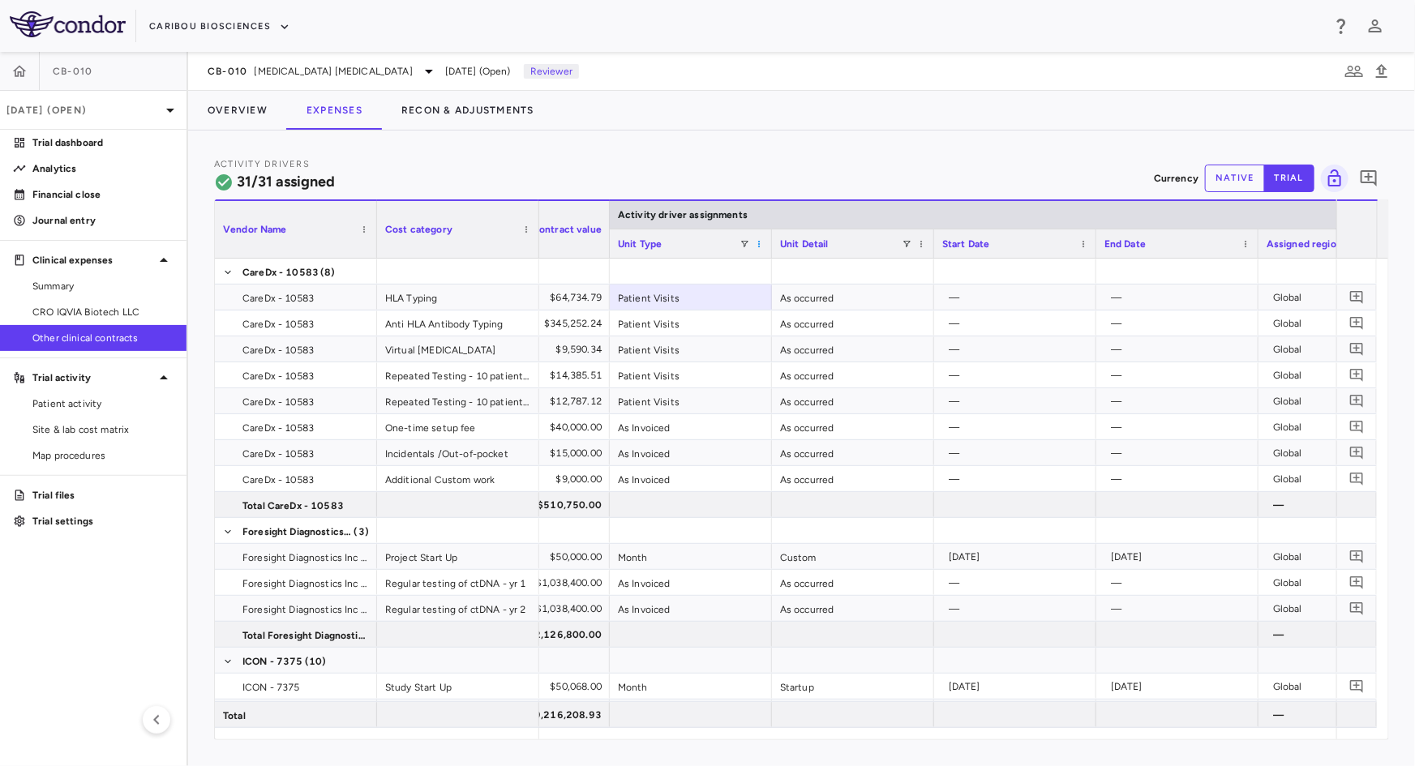
click at [760, 245] on span at bounding box center [759, 244] width 10 height 10
click at [844, 170] on div "Activity Drivers 31/31 assigned Currency native trial 0" at bounding box center [801, 178] width 1175 height 43
click at [921, 246] on span at bounding box center [921, 244] width 10 height 10
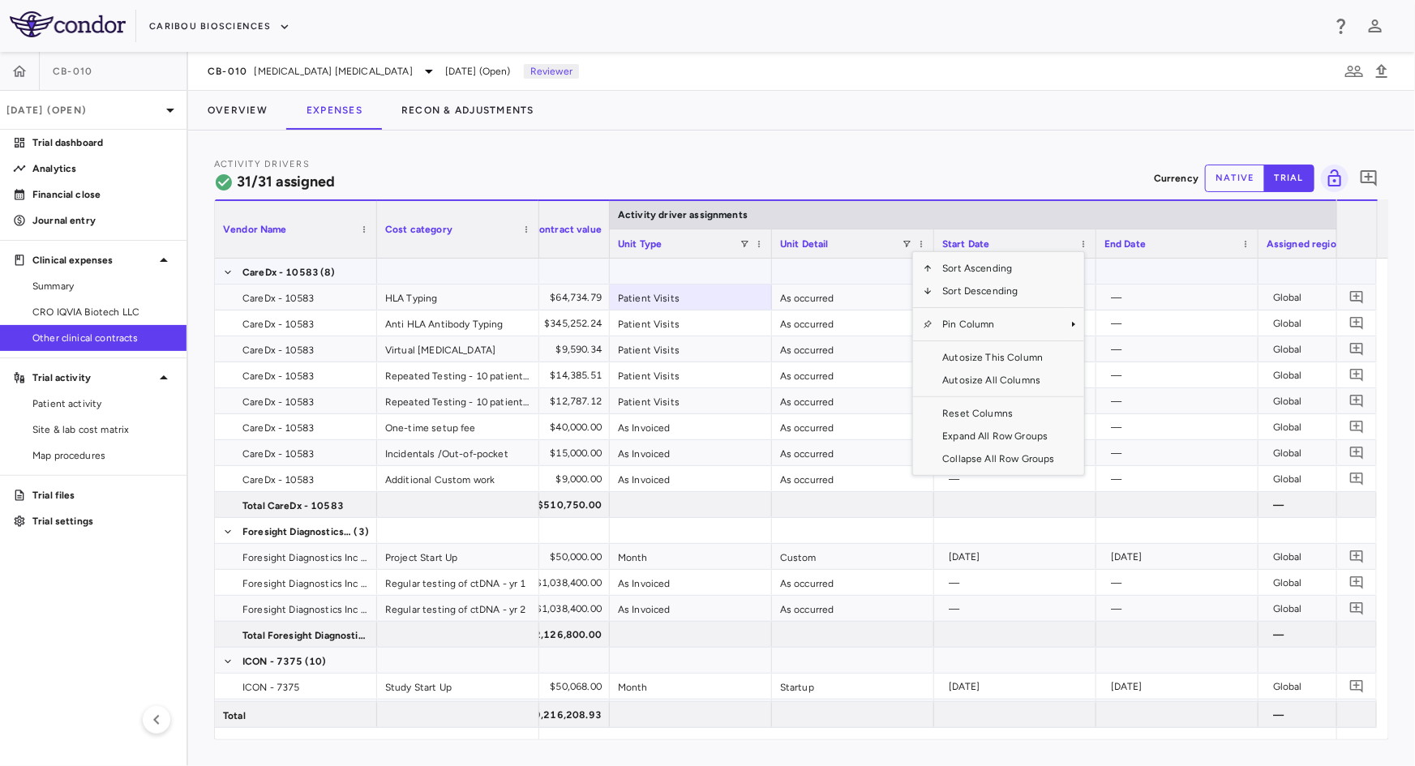
click at [860, 263] on div at bounding box center [853, 271] width 162 height 25
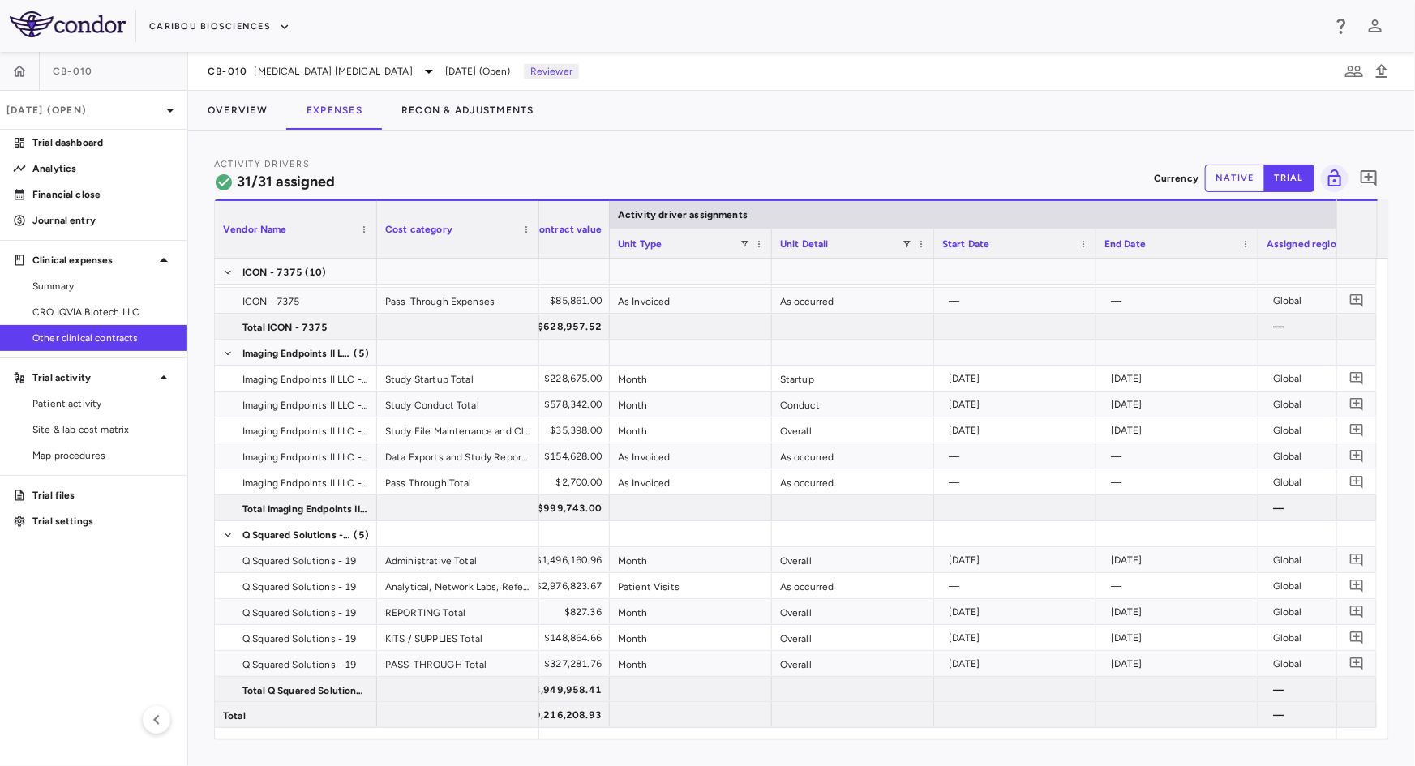
scroll to position [0, 0]
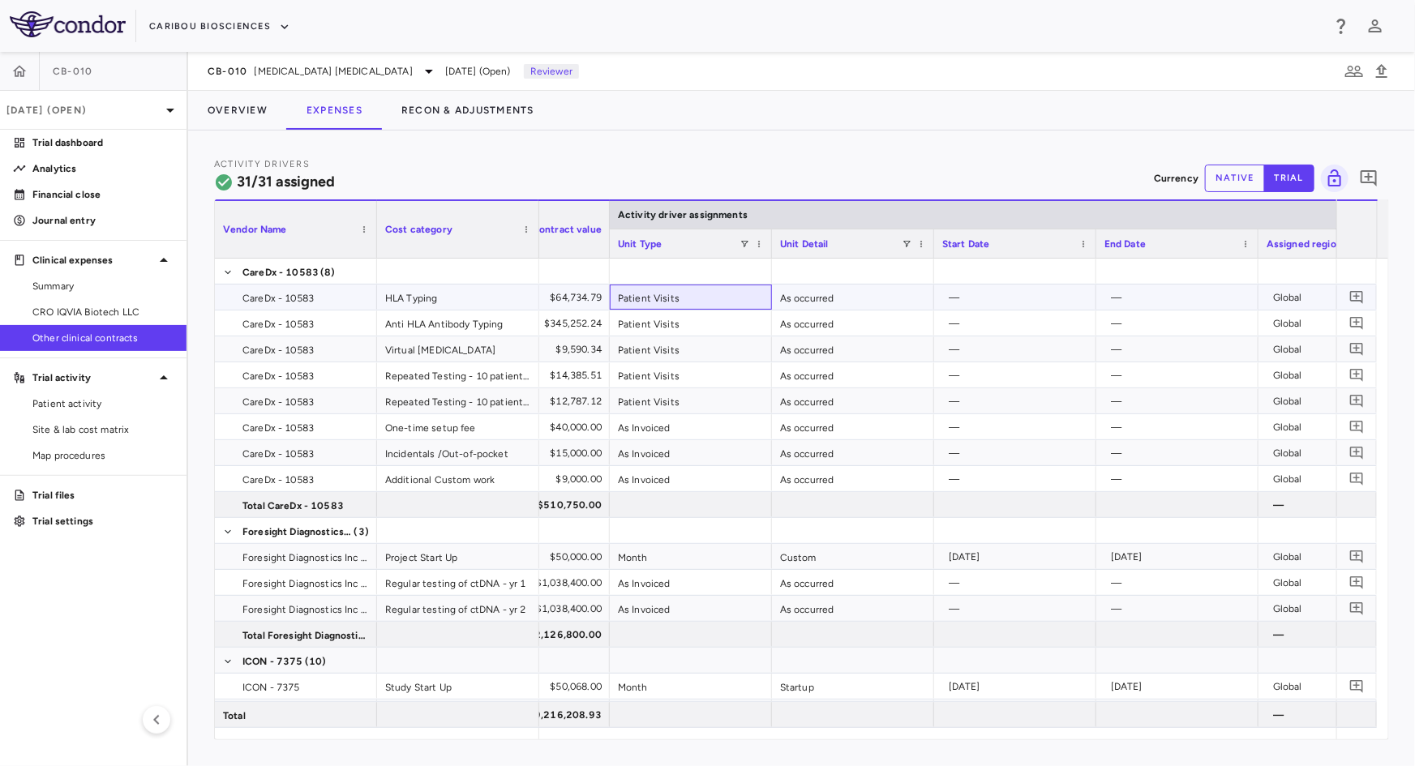
click at [718, 306] on div "Patient Visits" at bounding box center [691, 297] width 162 height 25
click at [757, 242] on span at bounding box center [759, 244] width 10 height 10
click at [866, 123] on div "Overview Expenses Recon & Adjustments" at bounding box center [801, 110] width 1227 height 39
